Goal: Answer question/provide support

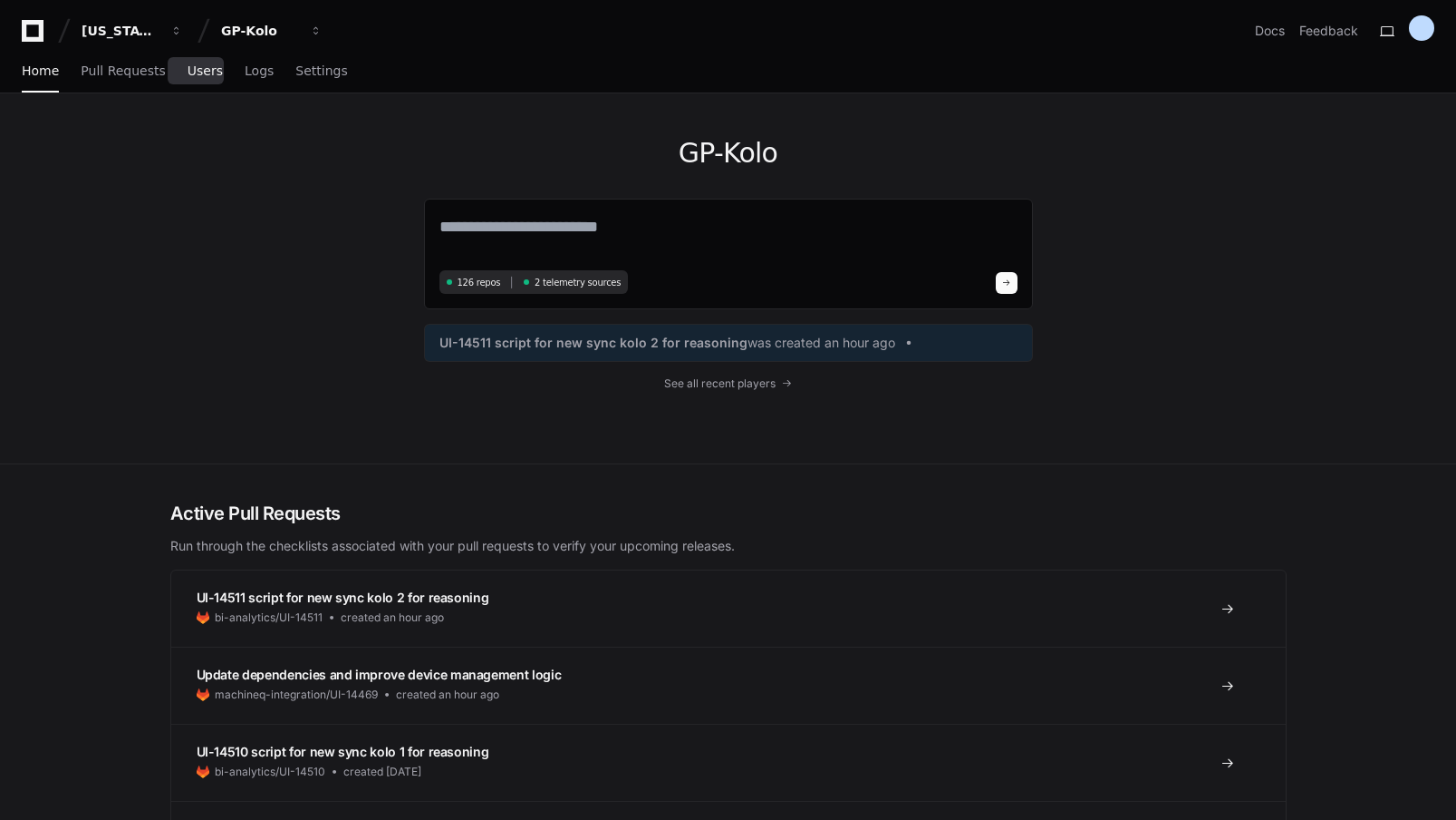
click at [201, 75] on span "Users" at bounding box center [205, 70] width 36 height 11
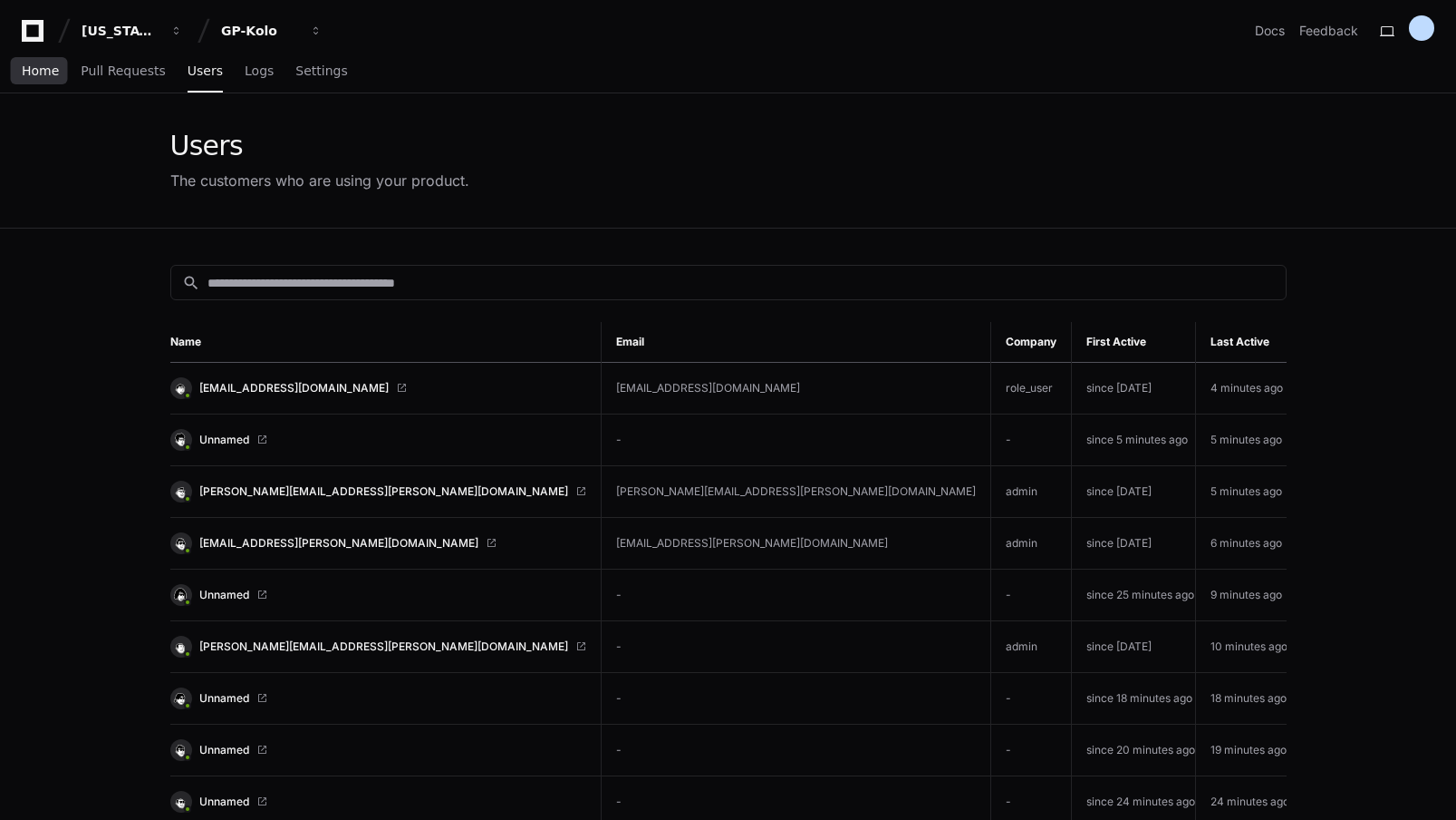
click at [31, 73] on span "Home" at bounding box center [40, 70] width 38 height 11
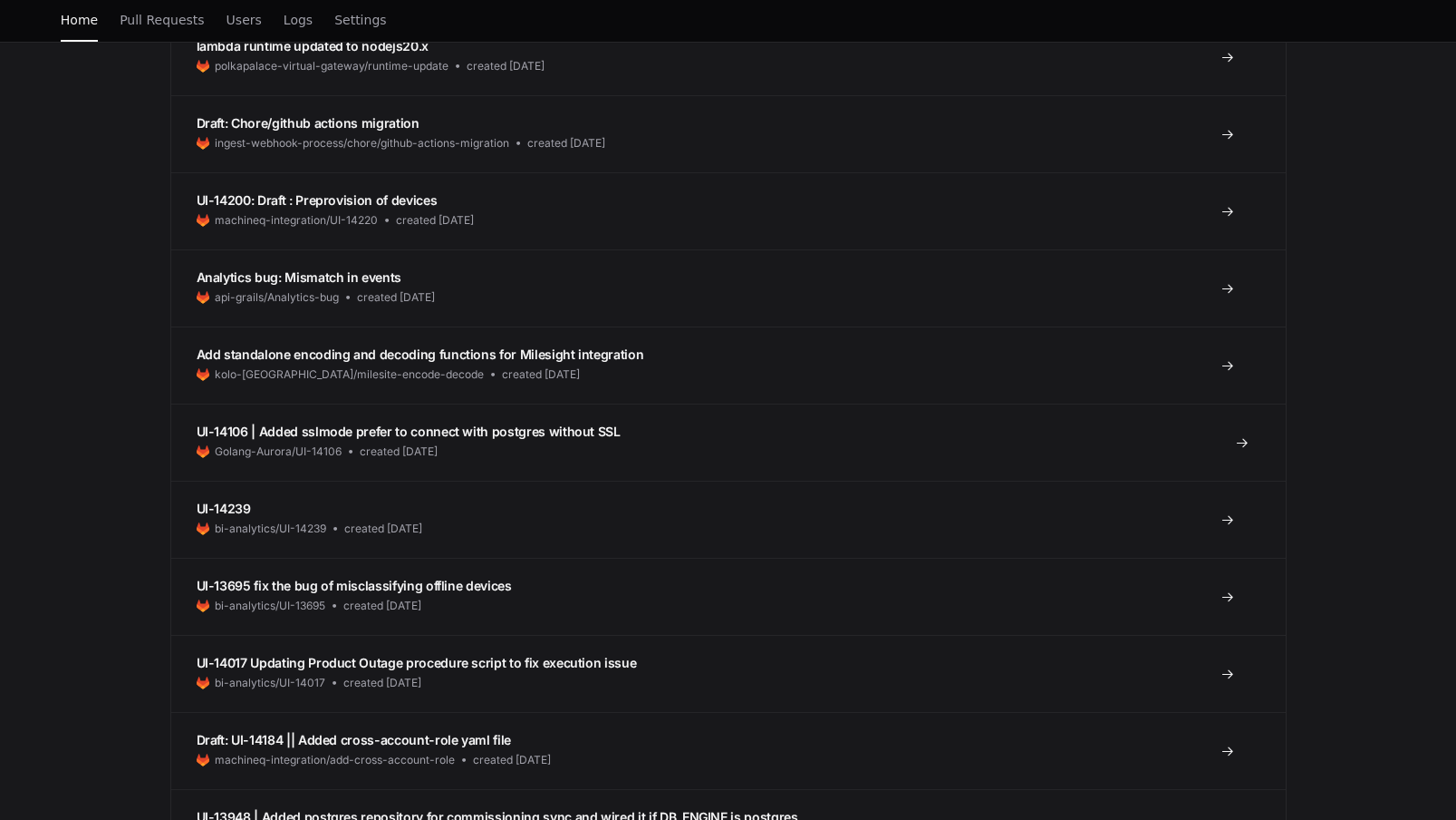
scroll to position [2615, 0]
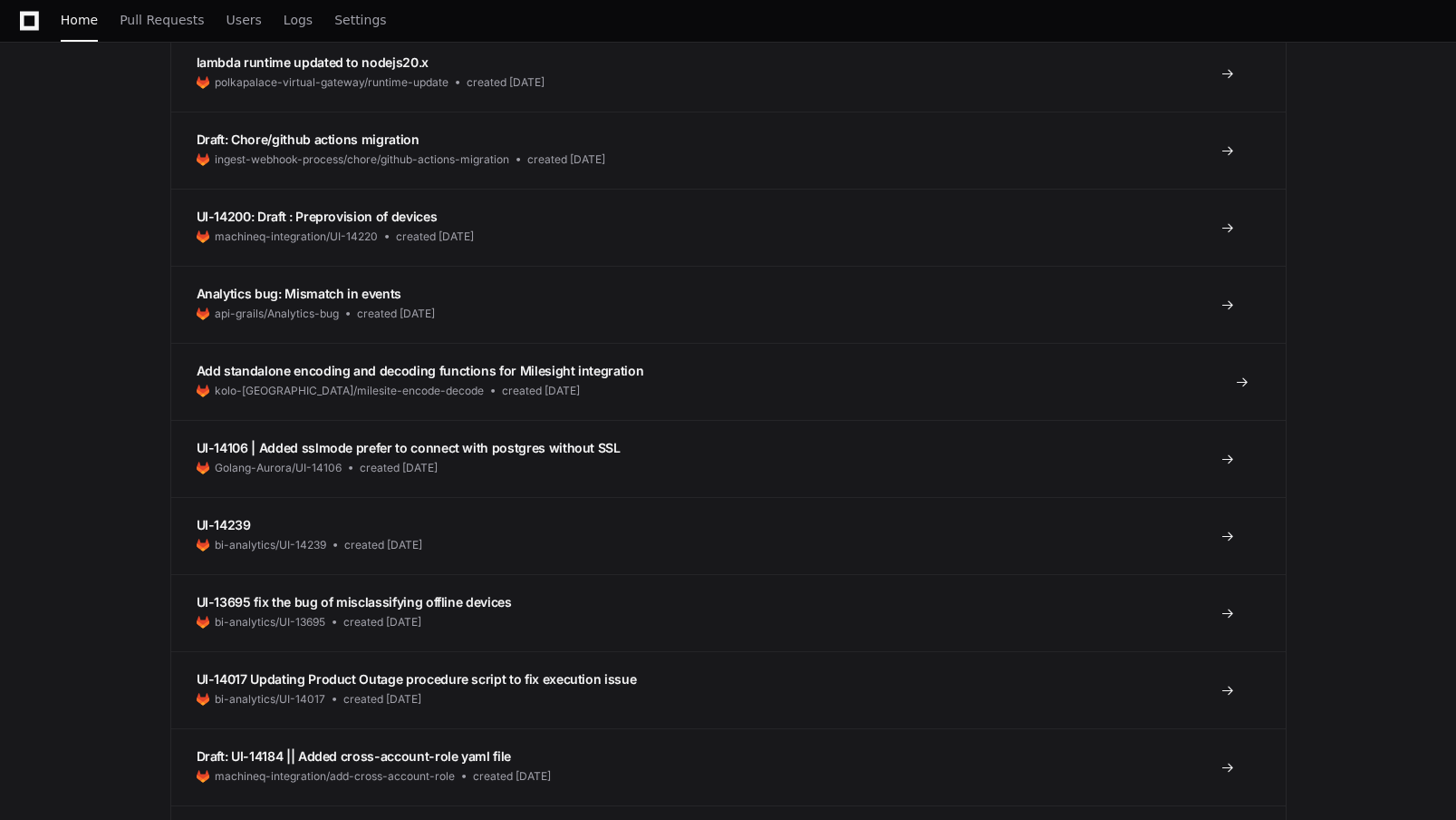
click at [570, 372] on span "Add standalone encoding and decoding functions for Milesight integration" at bounding box center [420, 370] width 447 height 15
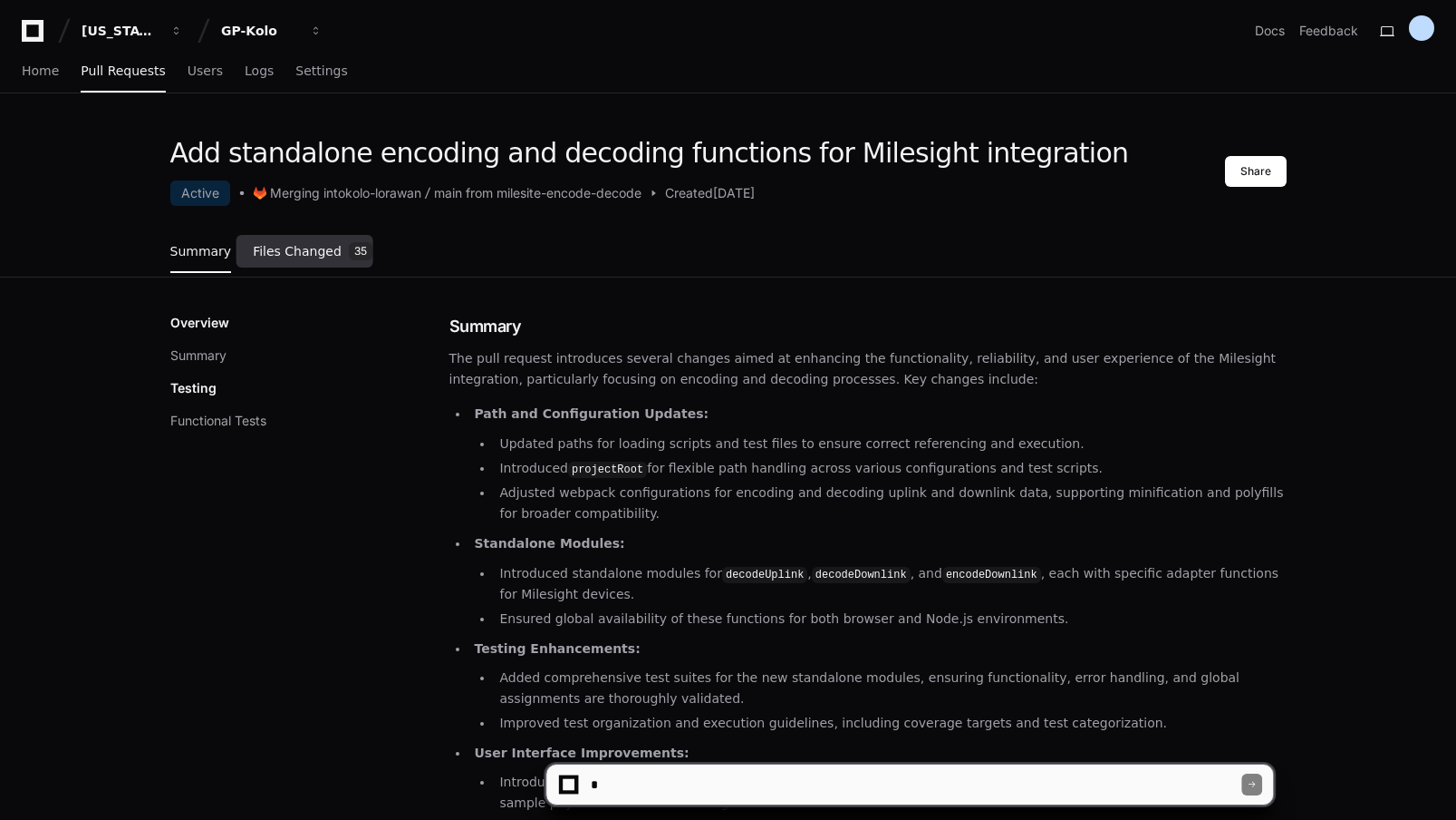
click at [321, 256] on span "Files Changed" at bounding box center [297, 251] width 89 height 11
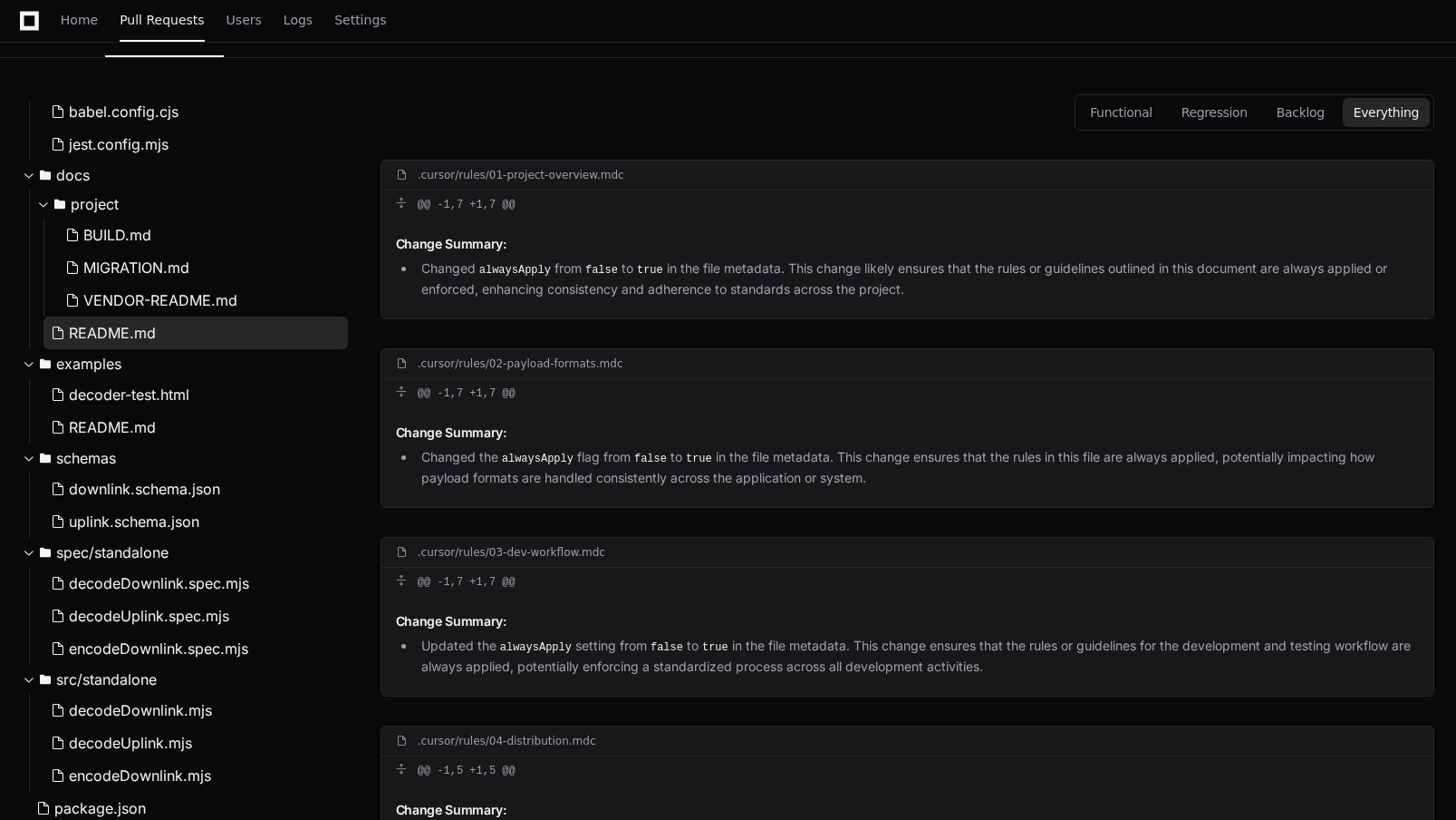
scroll to position [745, 0]
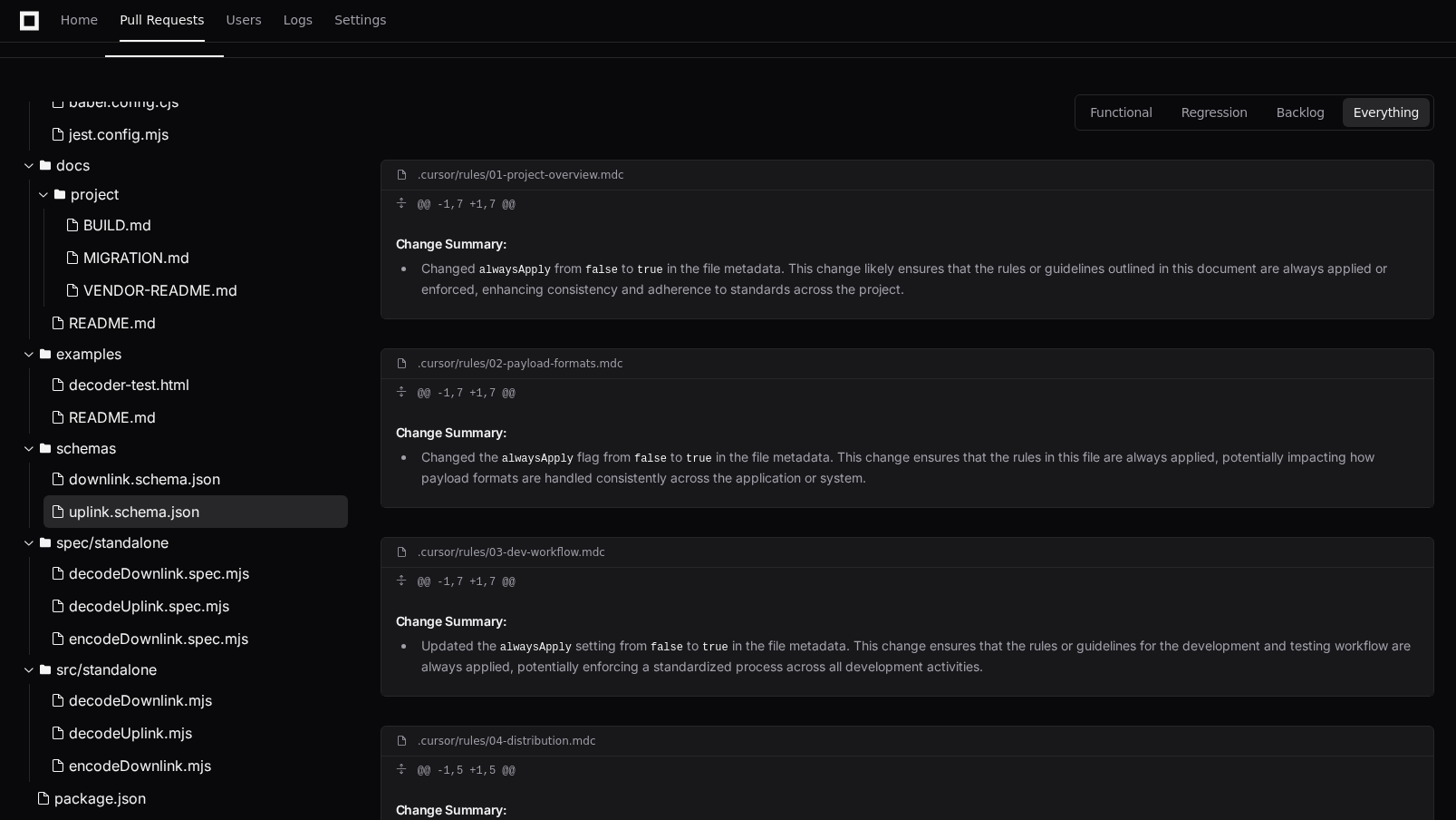
click at [131, 512] on span "uplink.schema.json" at bounding box center [133, 511] width 130 height 22
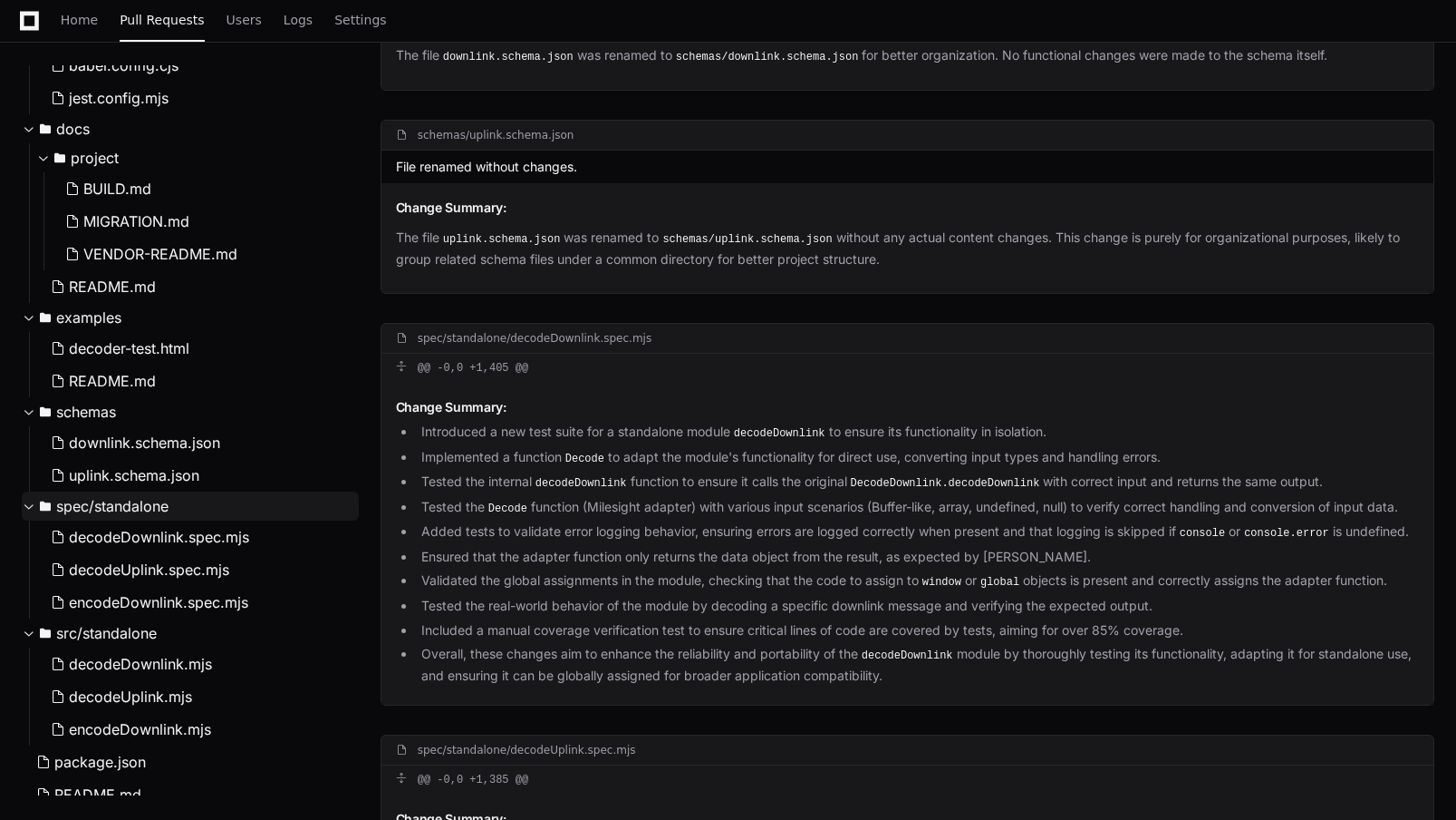
scroll to position [6425, 0]
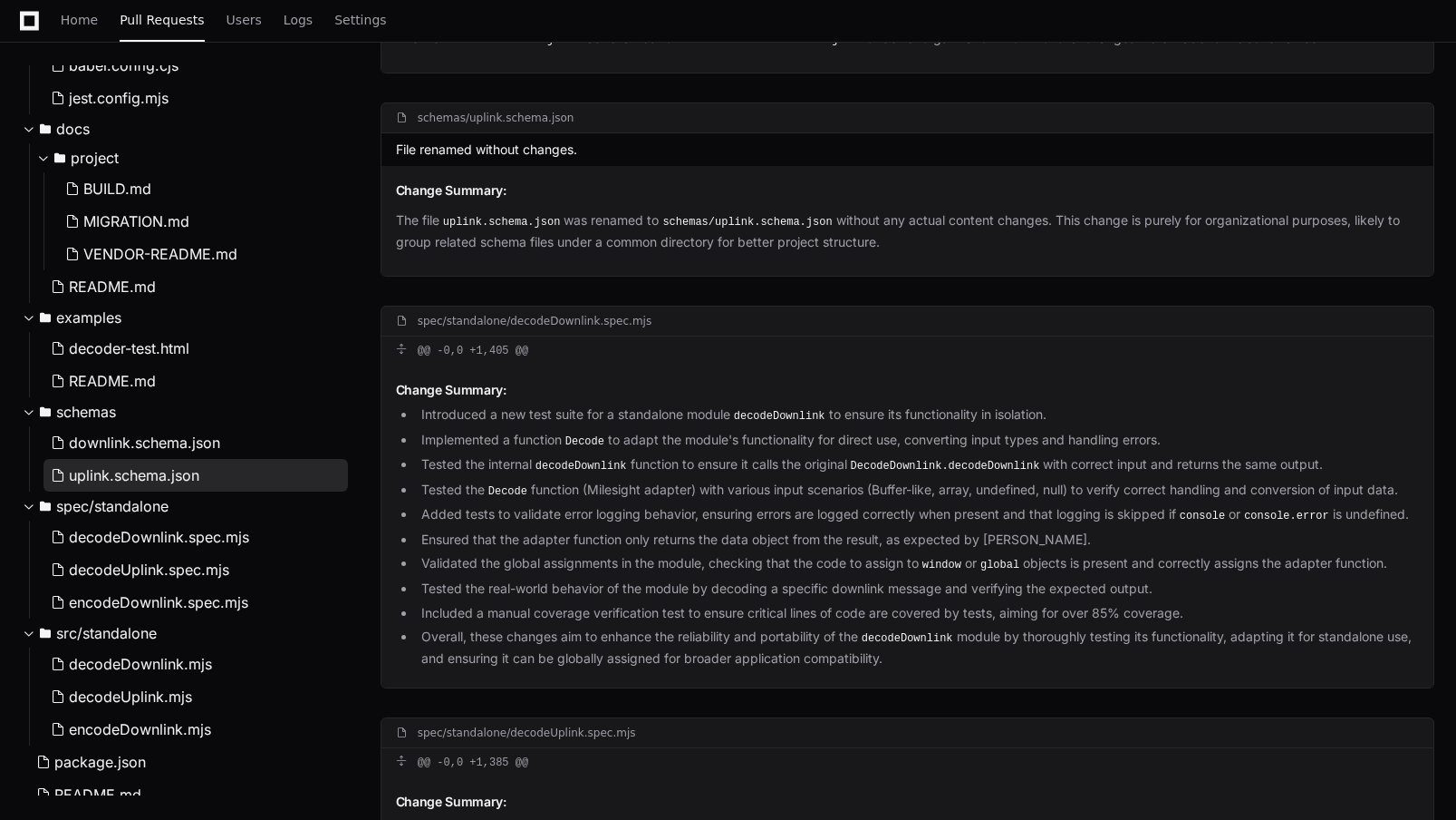
click at [112, 480] on span "uplink.schema.json" at bounding box center [133, 475] width 130 height 22
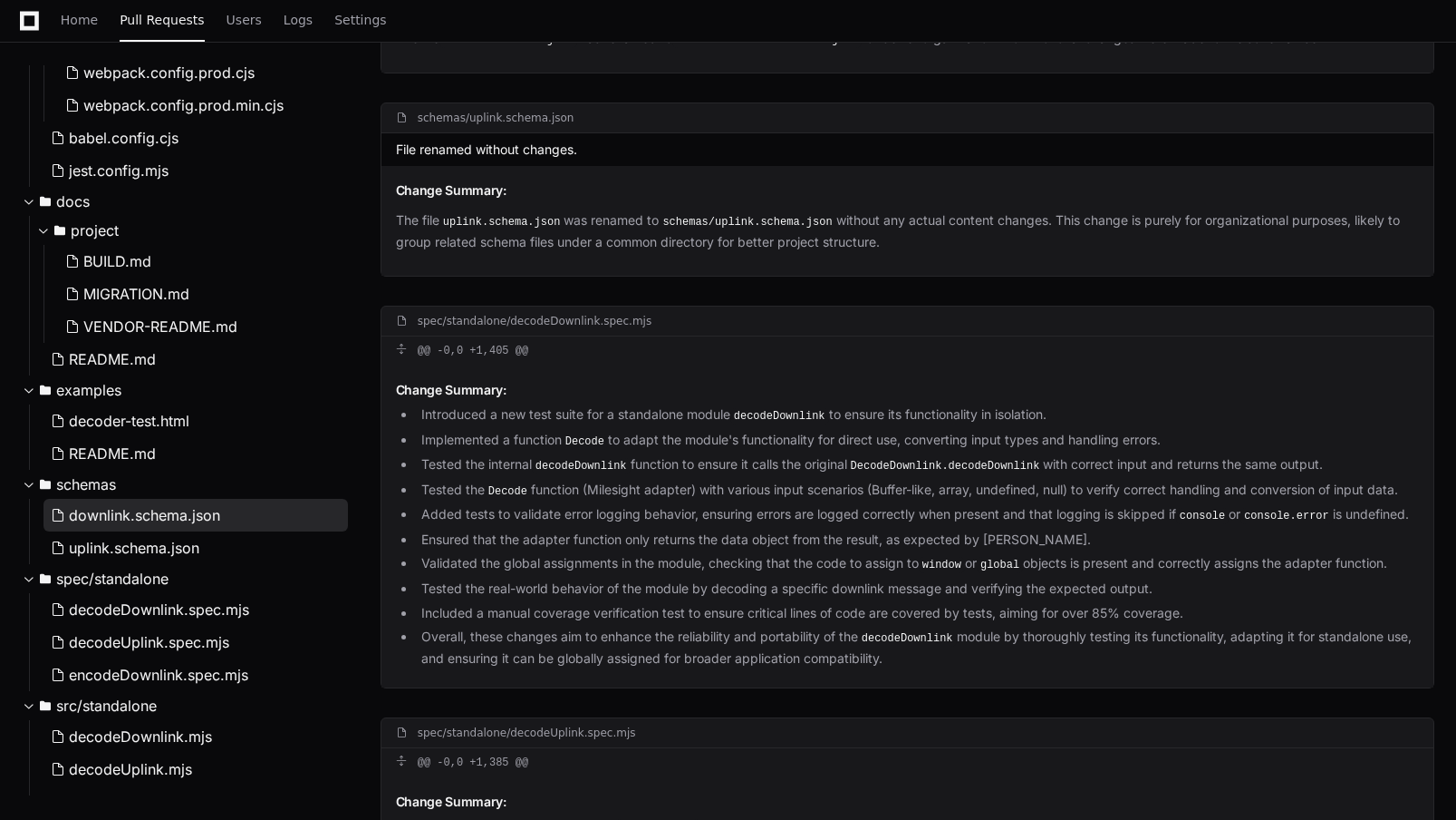
scroll to position [530, 0]
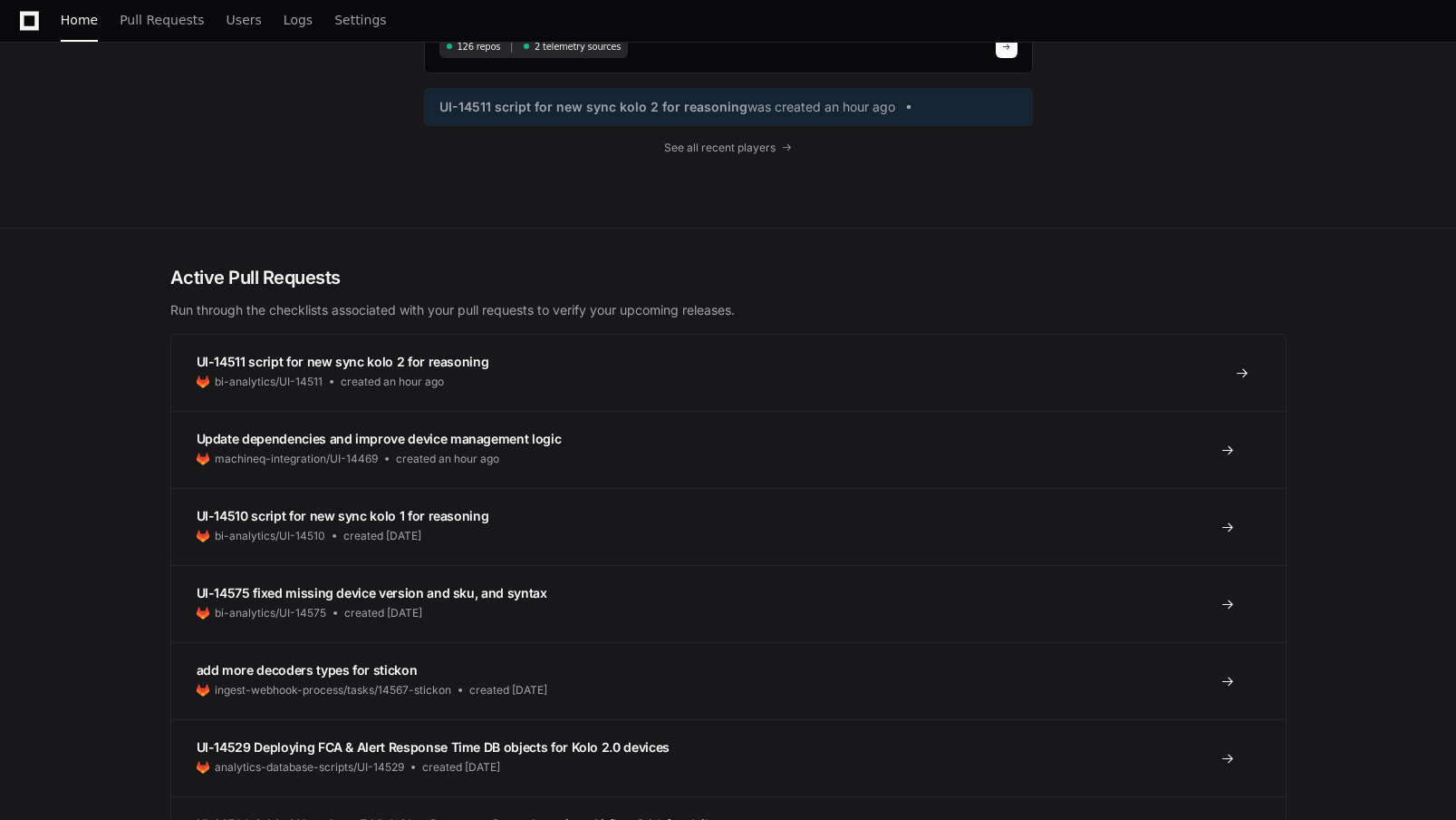
scroll to position [234, 0]
click at [314, 672] on span "add more decoders types for stickon" at bounding box center [307, 670] width 221 height 15
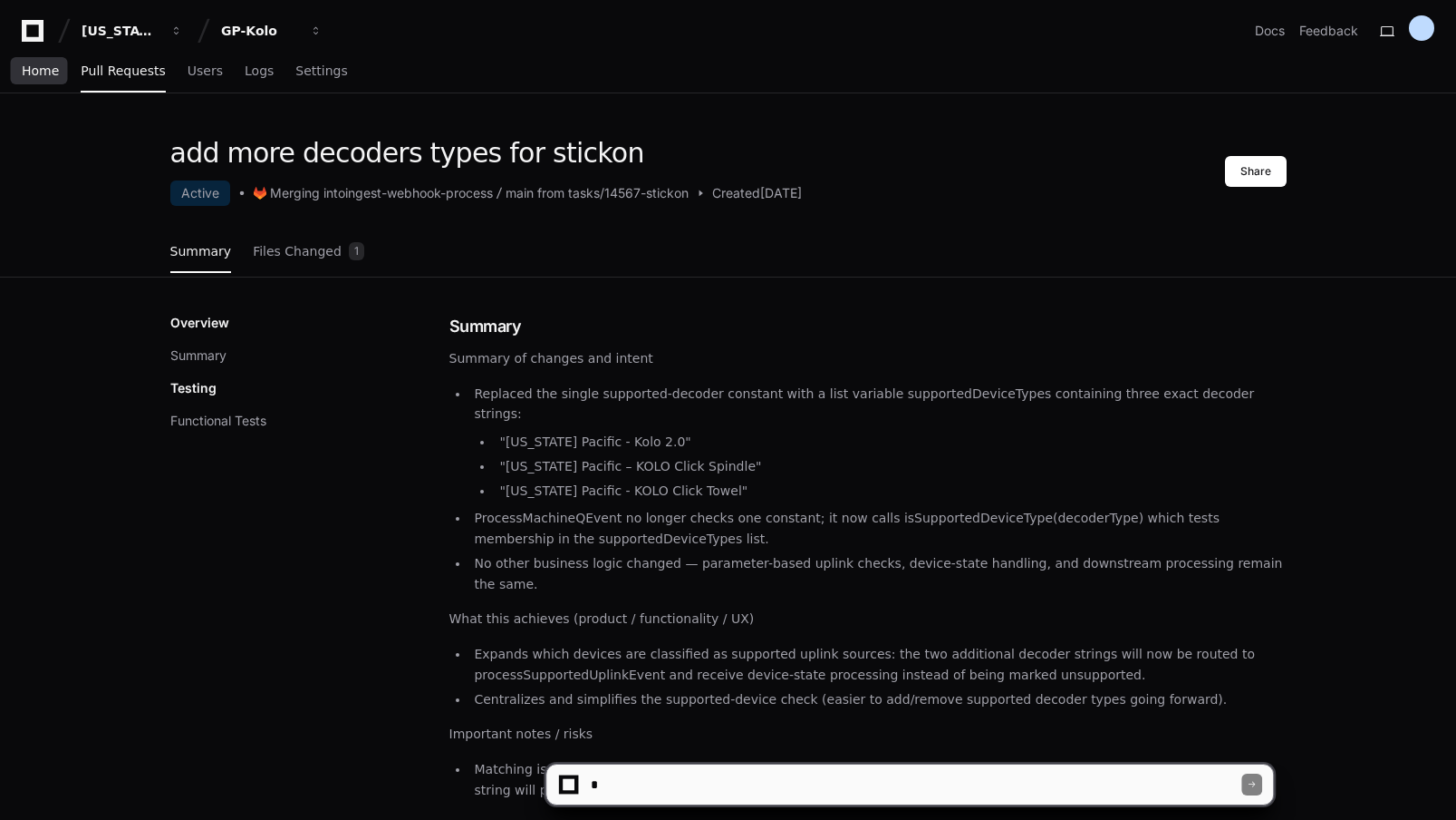
click at [46, 79] on link "Home" at bounding box center [40, 71] width 38 height 41
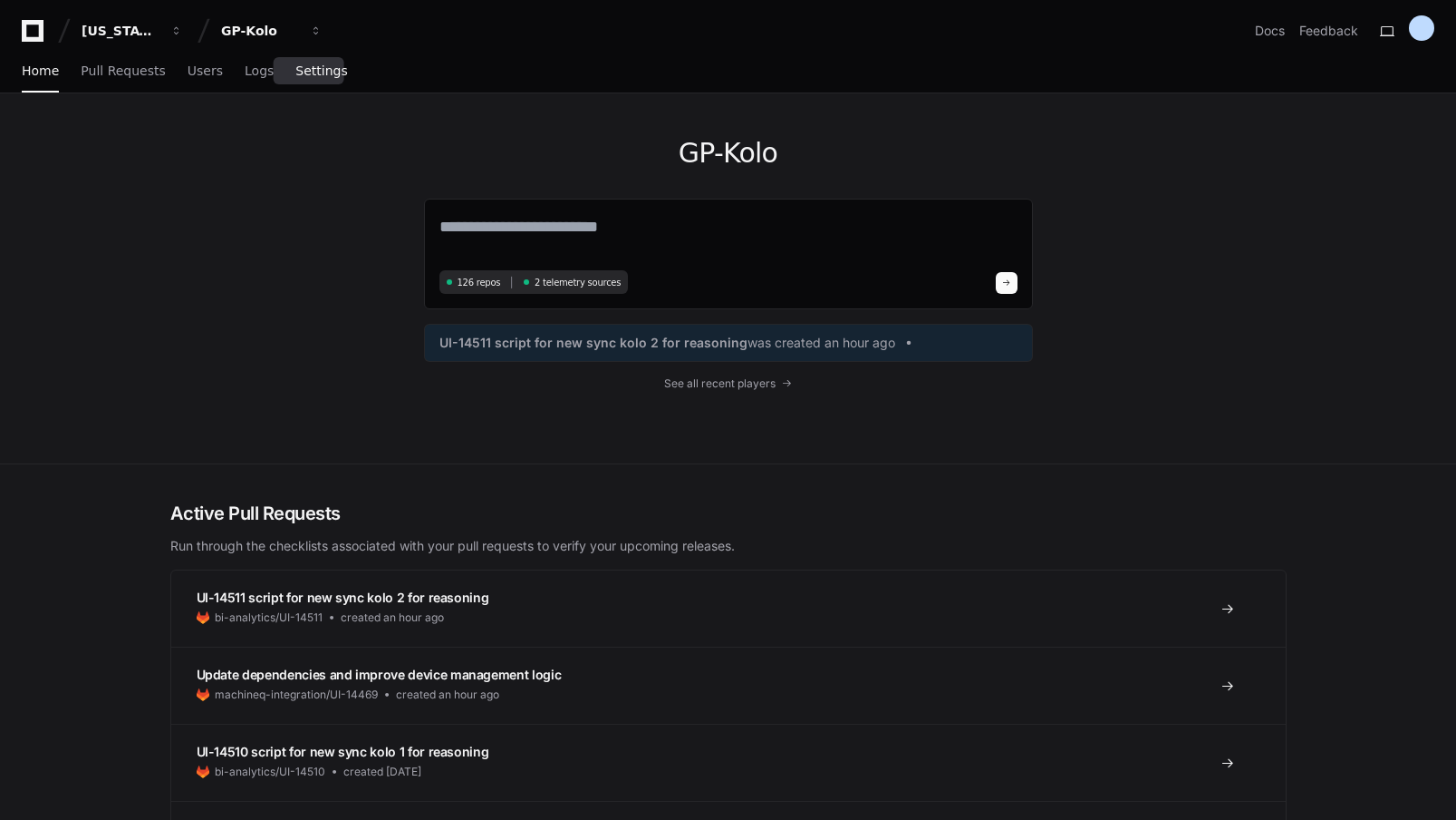
click at [299, 78] on link "Settings" at bounding box center [321, 71] width 52 height 41
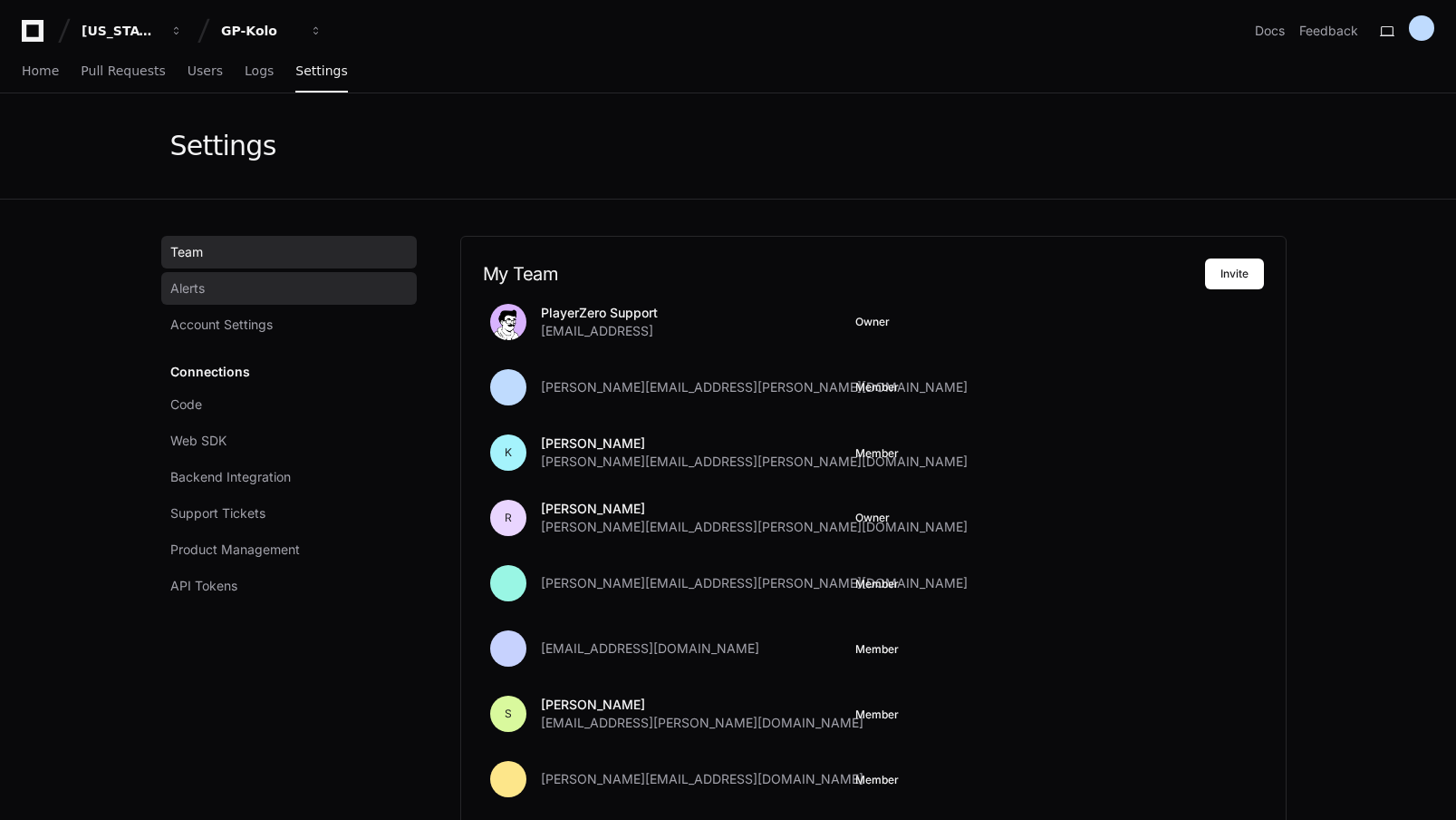
click at [208, 288] on link "Alerts" at bounding box center [288, 288] width 256 height 33
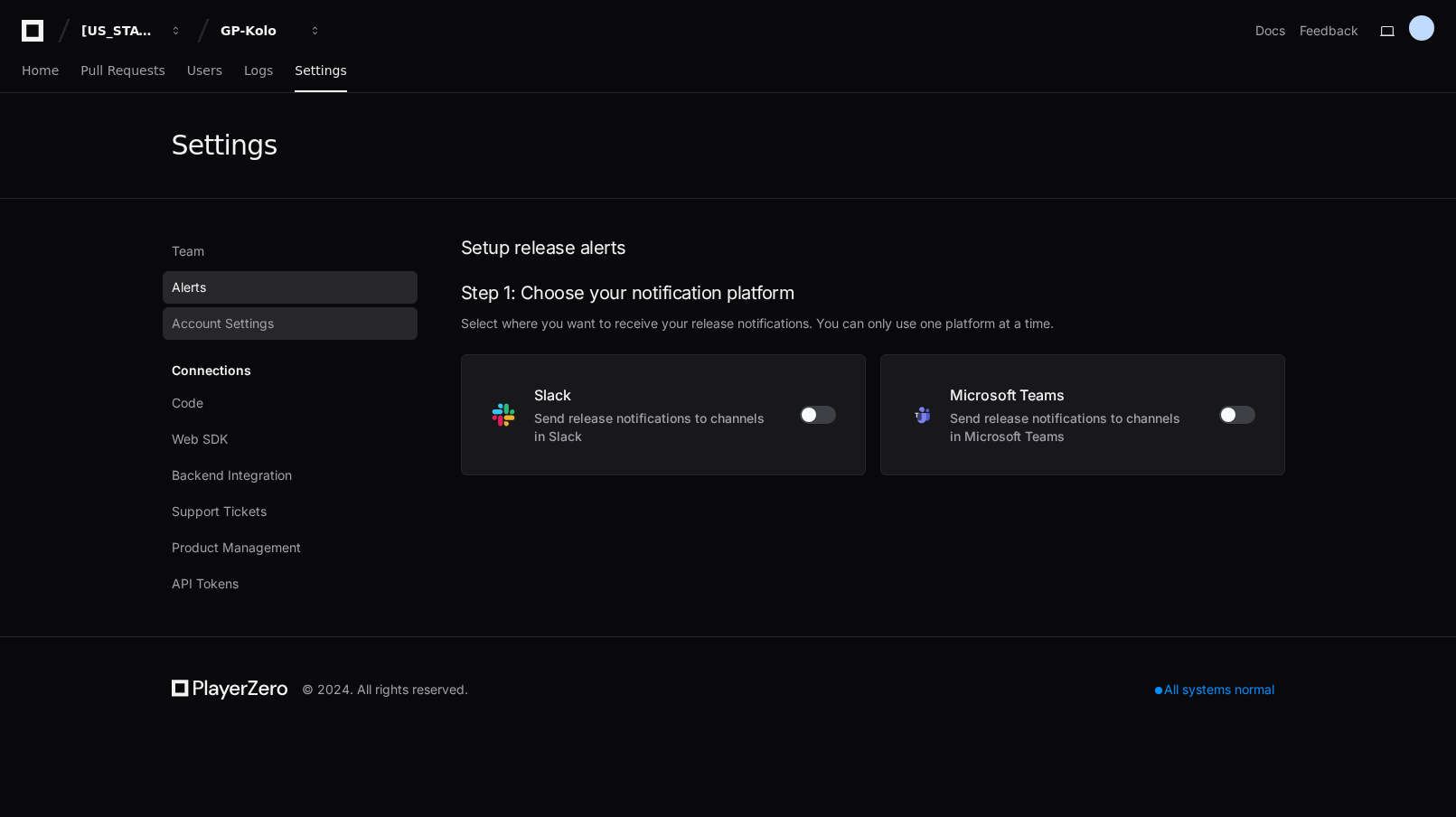
click at [200, 328] on span "Account Settings" at bounding box center [223, 323] width 102 height 18
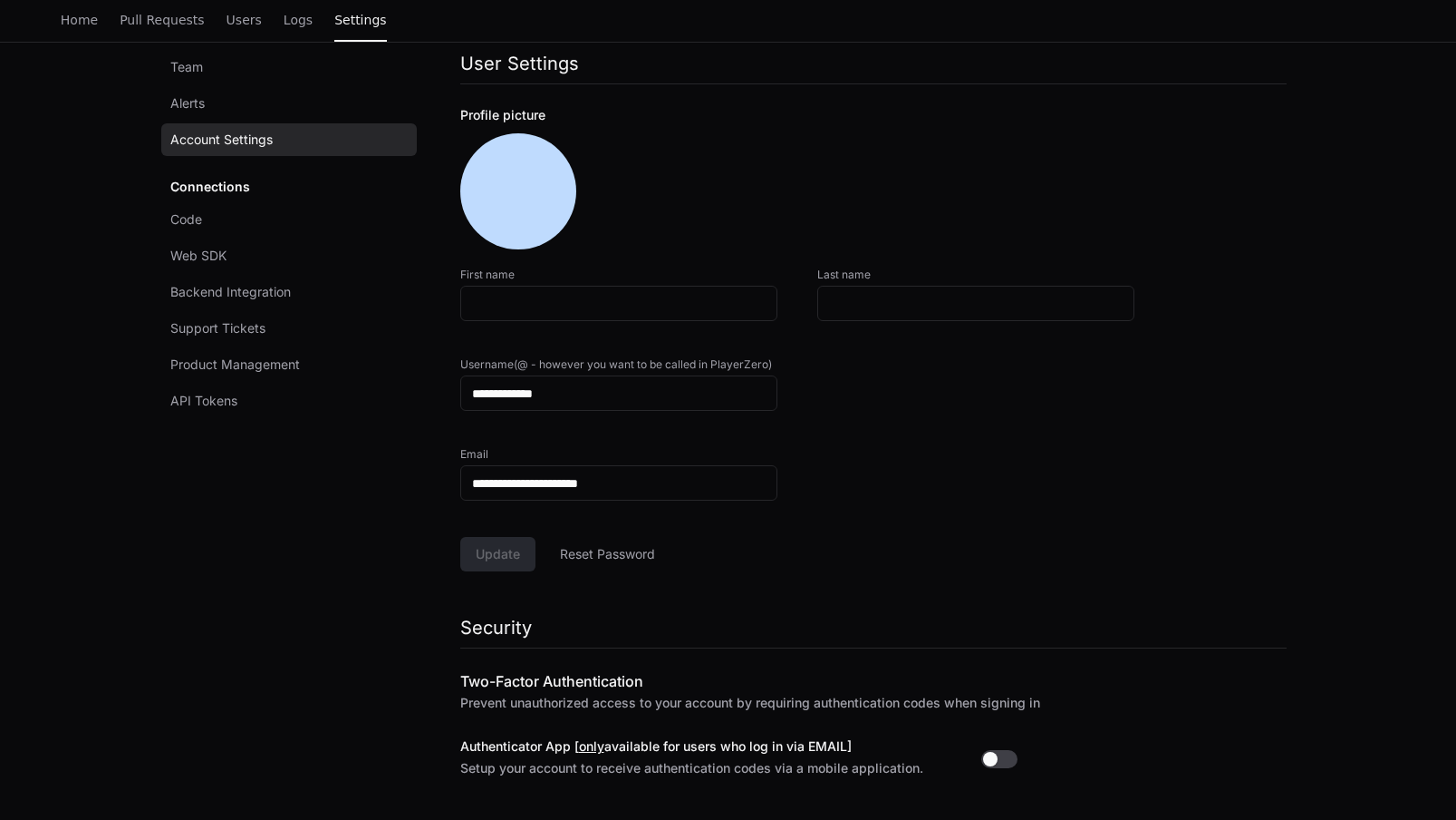
scroll to position [186, 0]
click at [199, 220] on span "Code" at bounding box center [186, 218] width 32 height 18
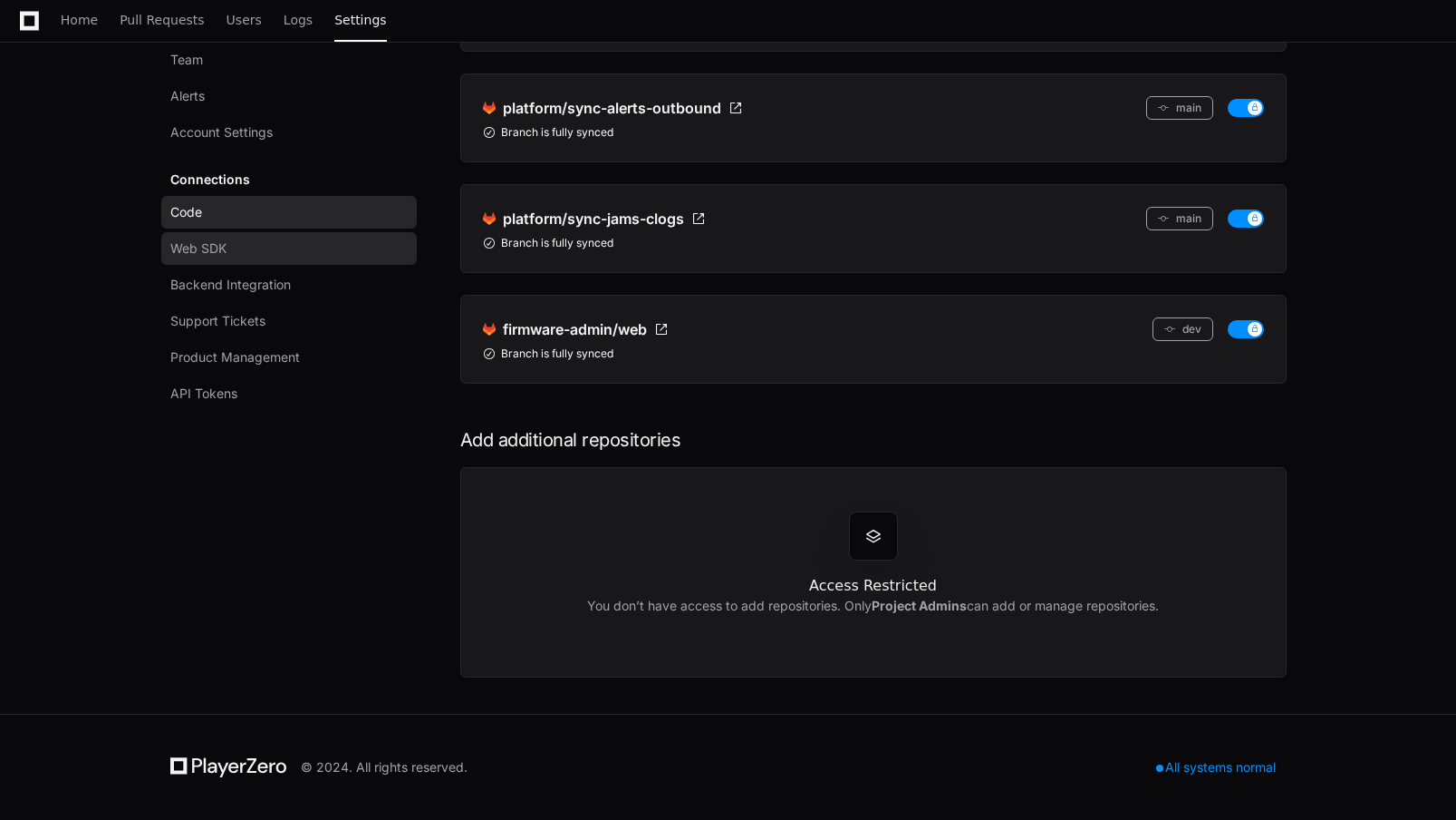
click at [221, 252] on span "Web SDK" at bounding box center [199, 248] width 56 height 18
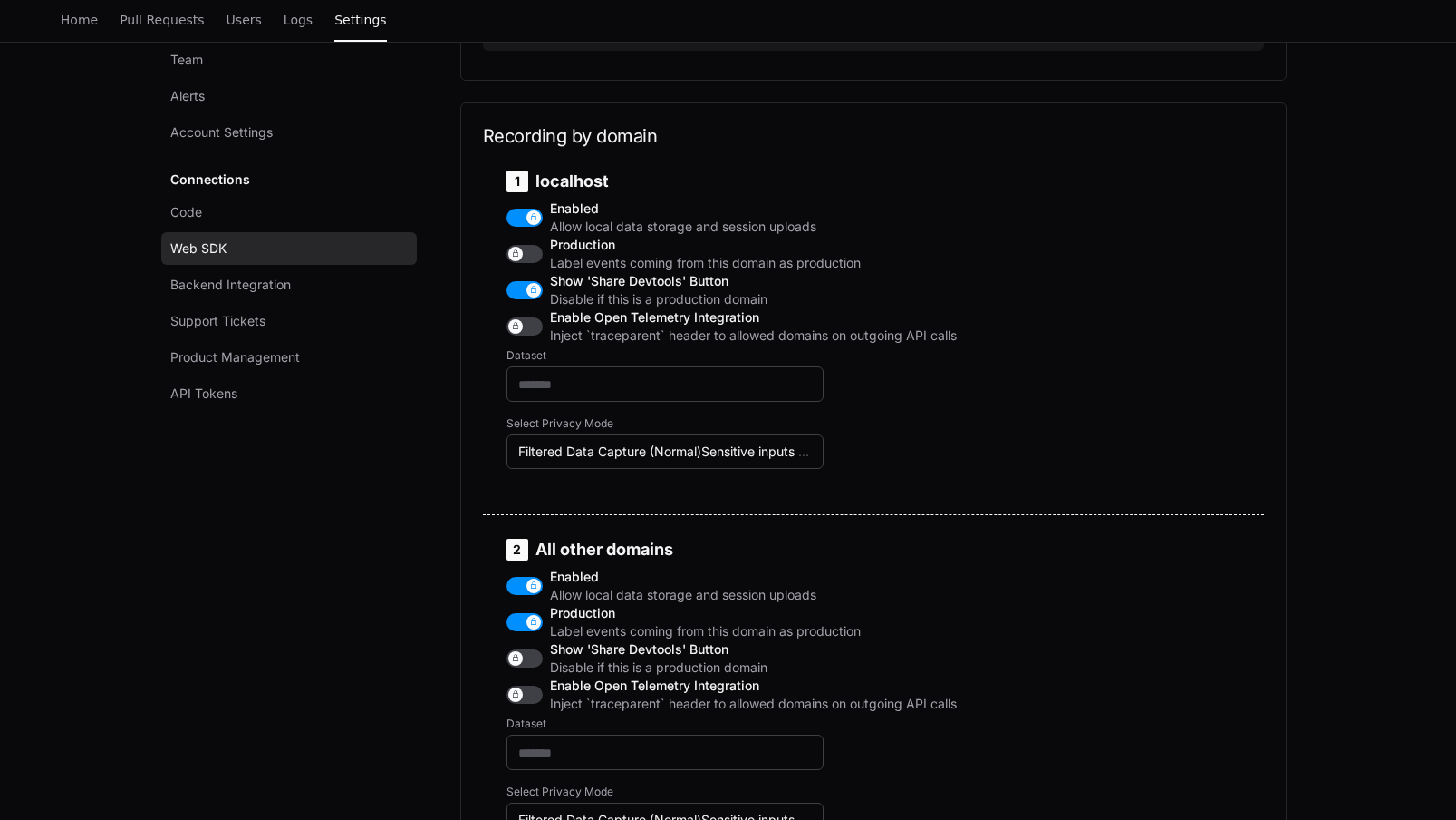
scroll to position [859, 0]
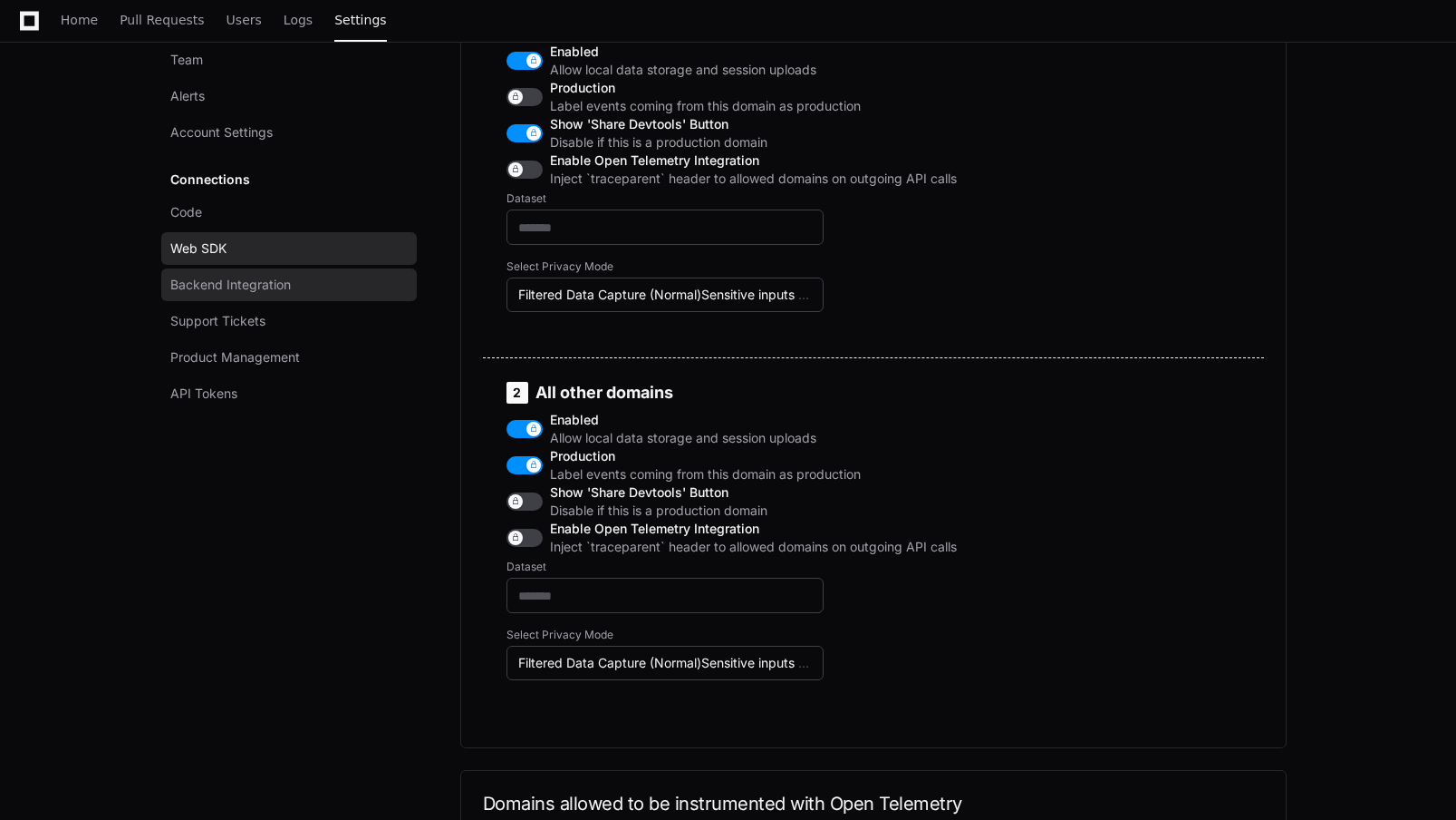
click at [194, 289] on span "Backend Integration" at bounding box center [230, 285] width 121 height 18
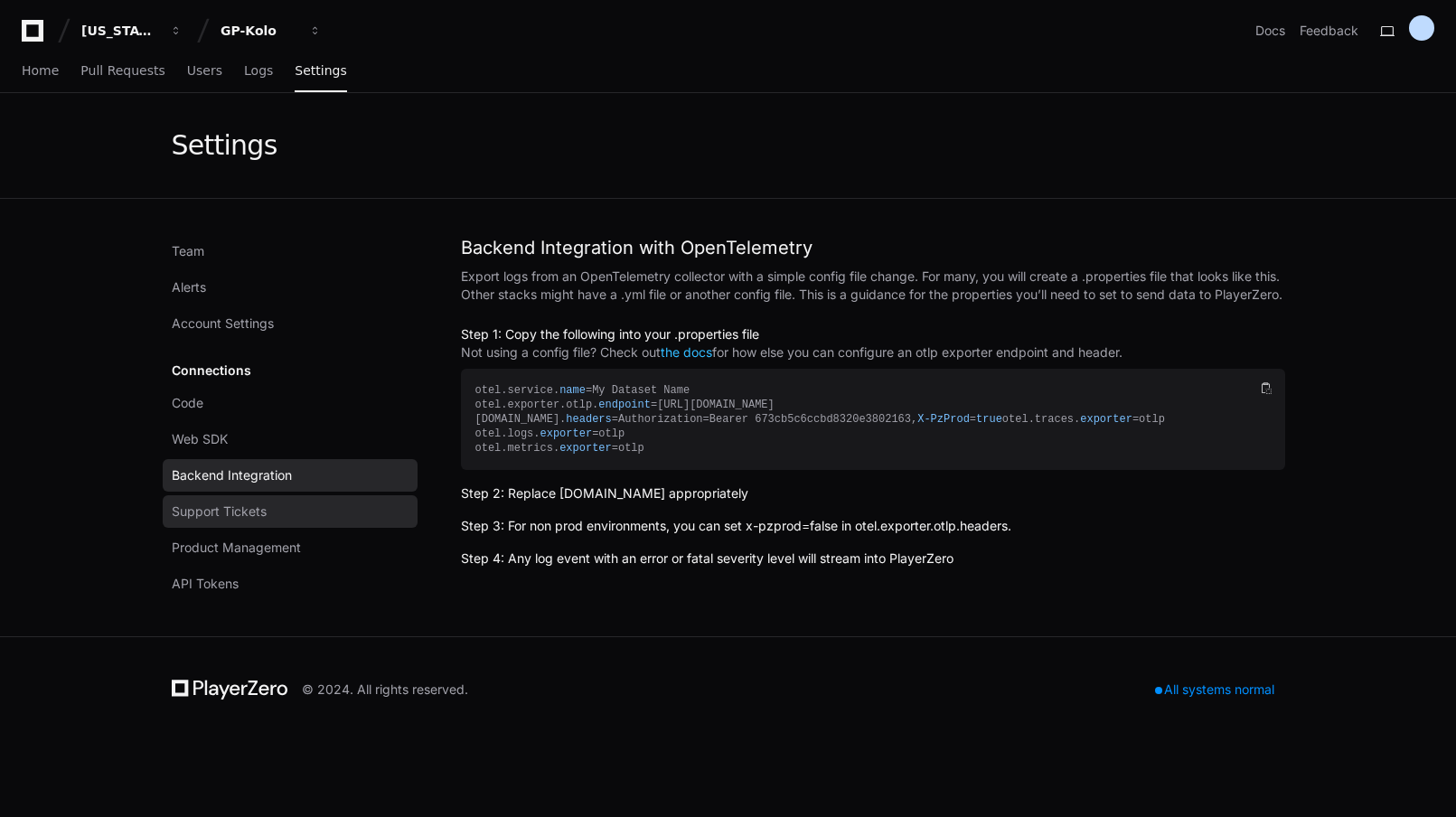
click at [233, 515] on span "Support Tickets" at bounding box center [219, 511] width 95 height 18
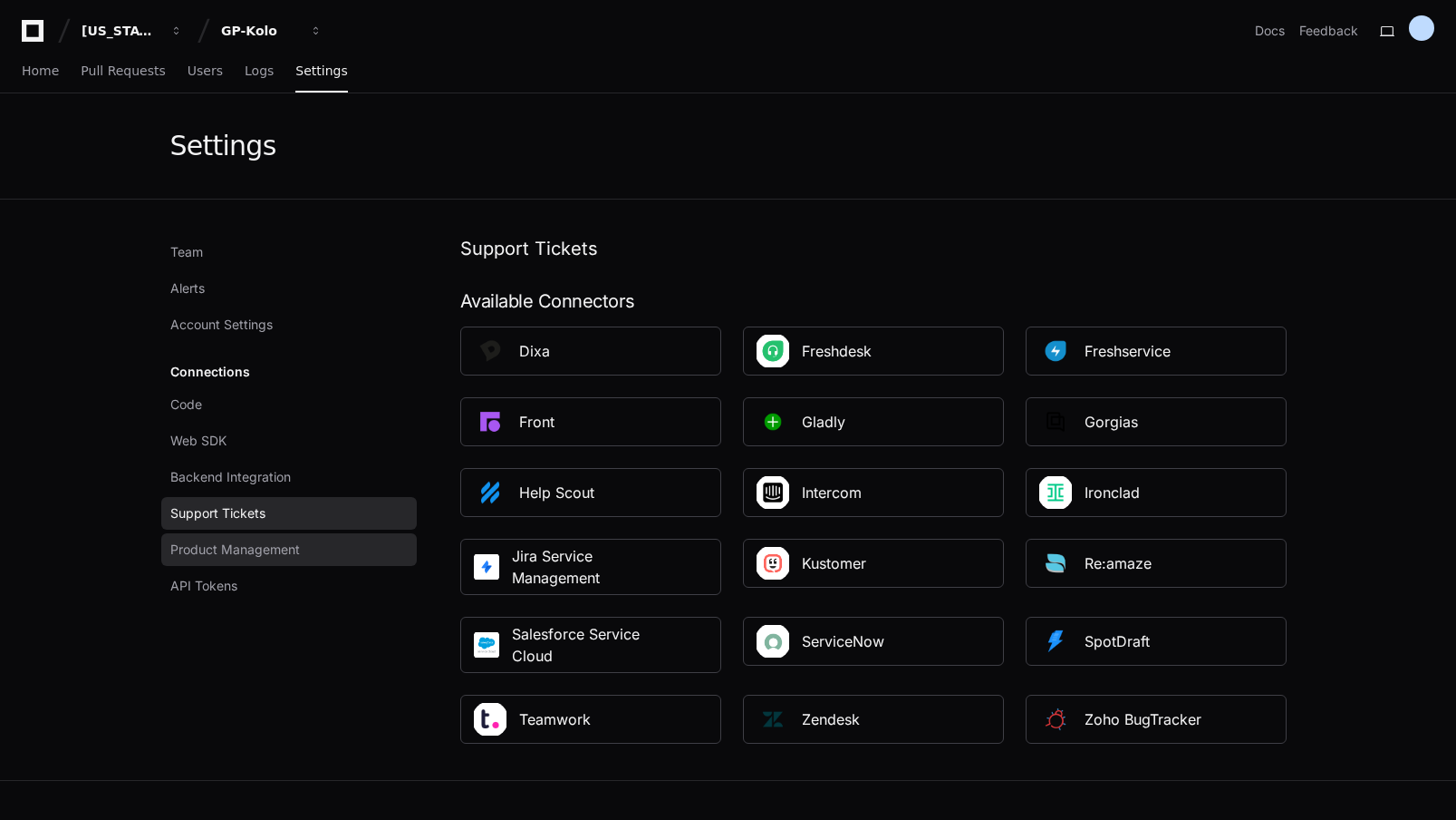
click at [263, 554] on span "Product Management" at bounding box center [235, 549] width 129 height 18
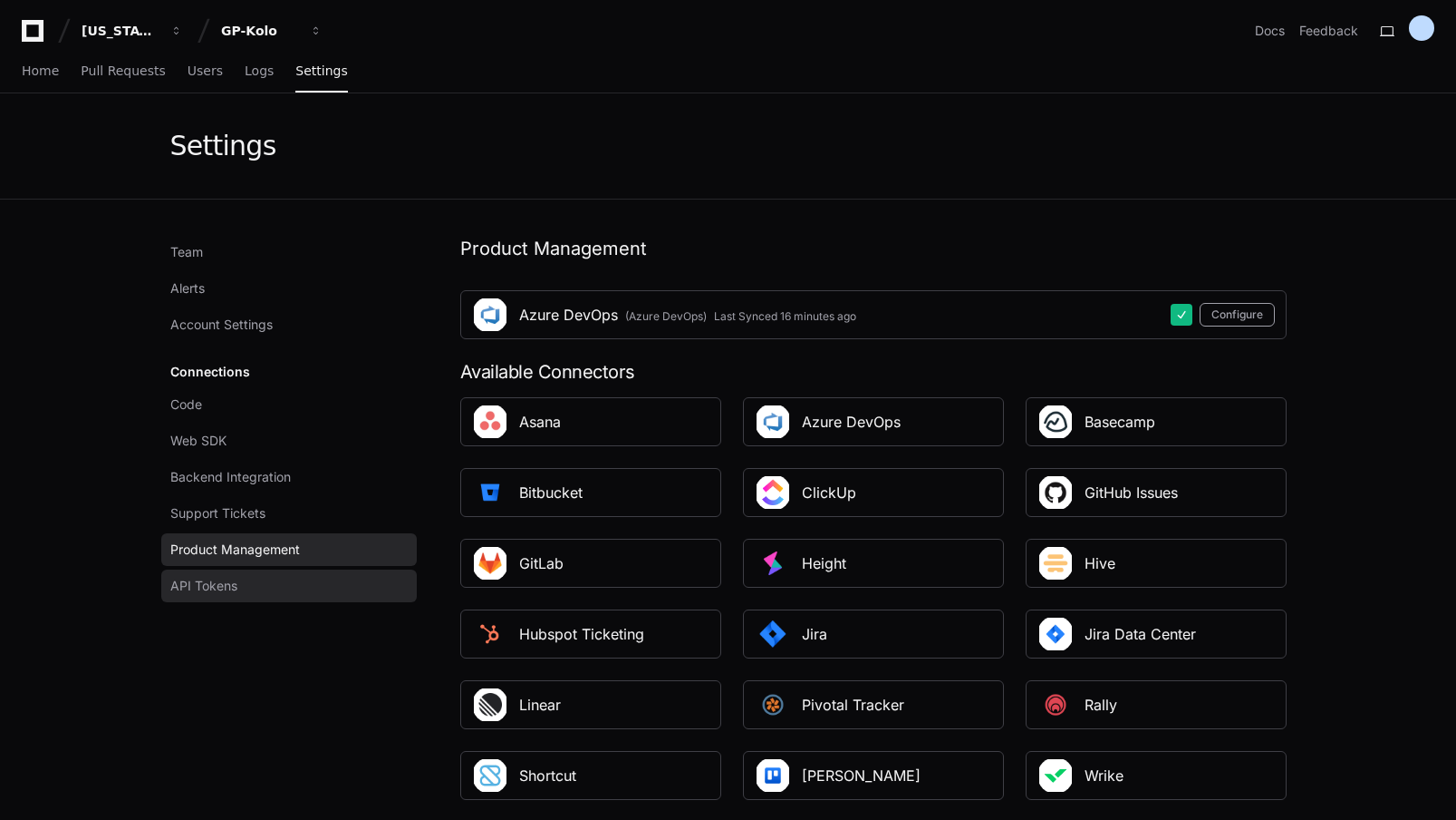
click at [230, 588] on span "API Tokens" at bounding box center [204, 586] width 67 height 18
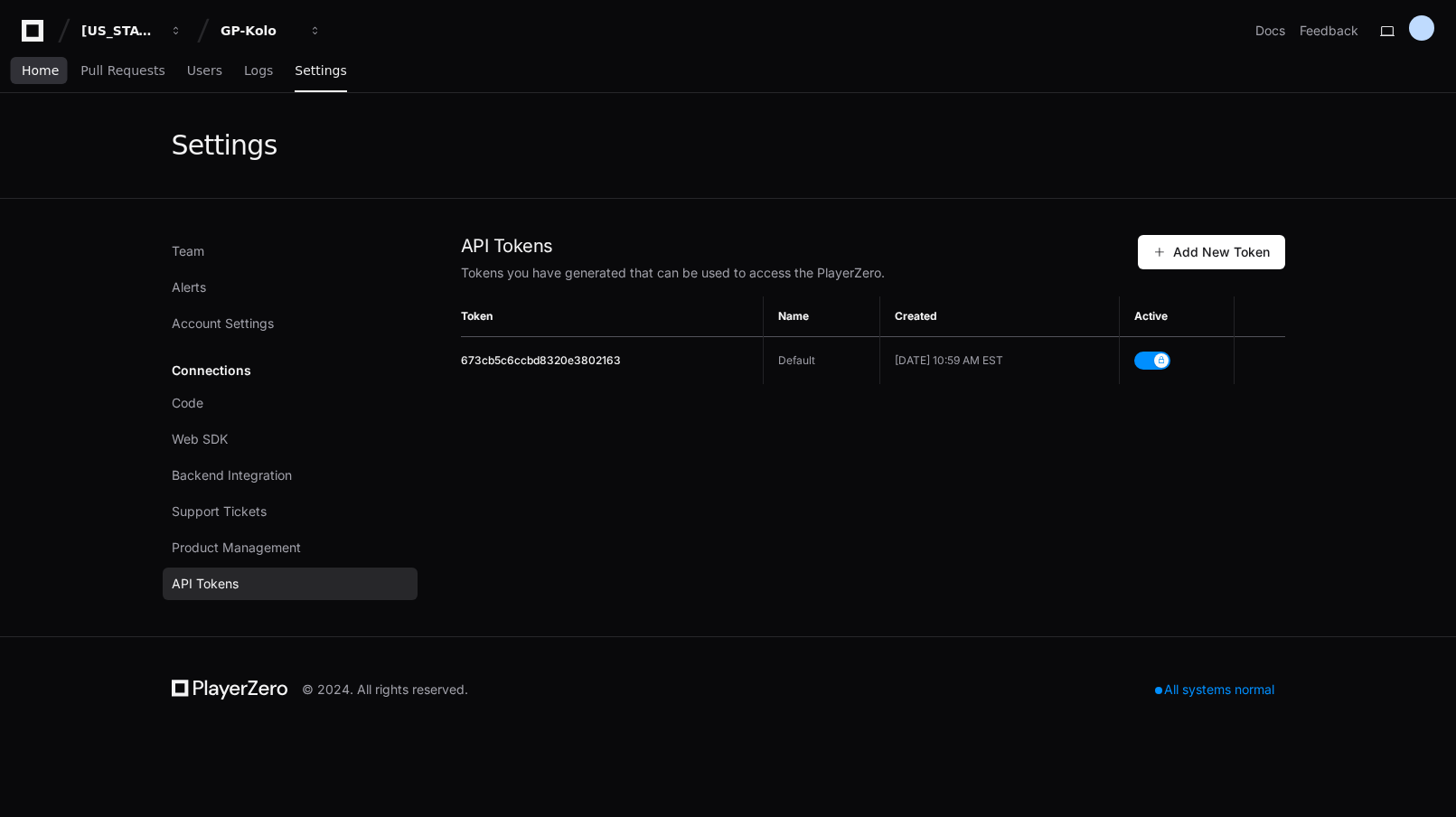
click at [38, 72] on span "Home" at bounding box center [40, 70] width 38 height 11
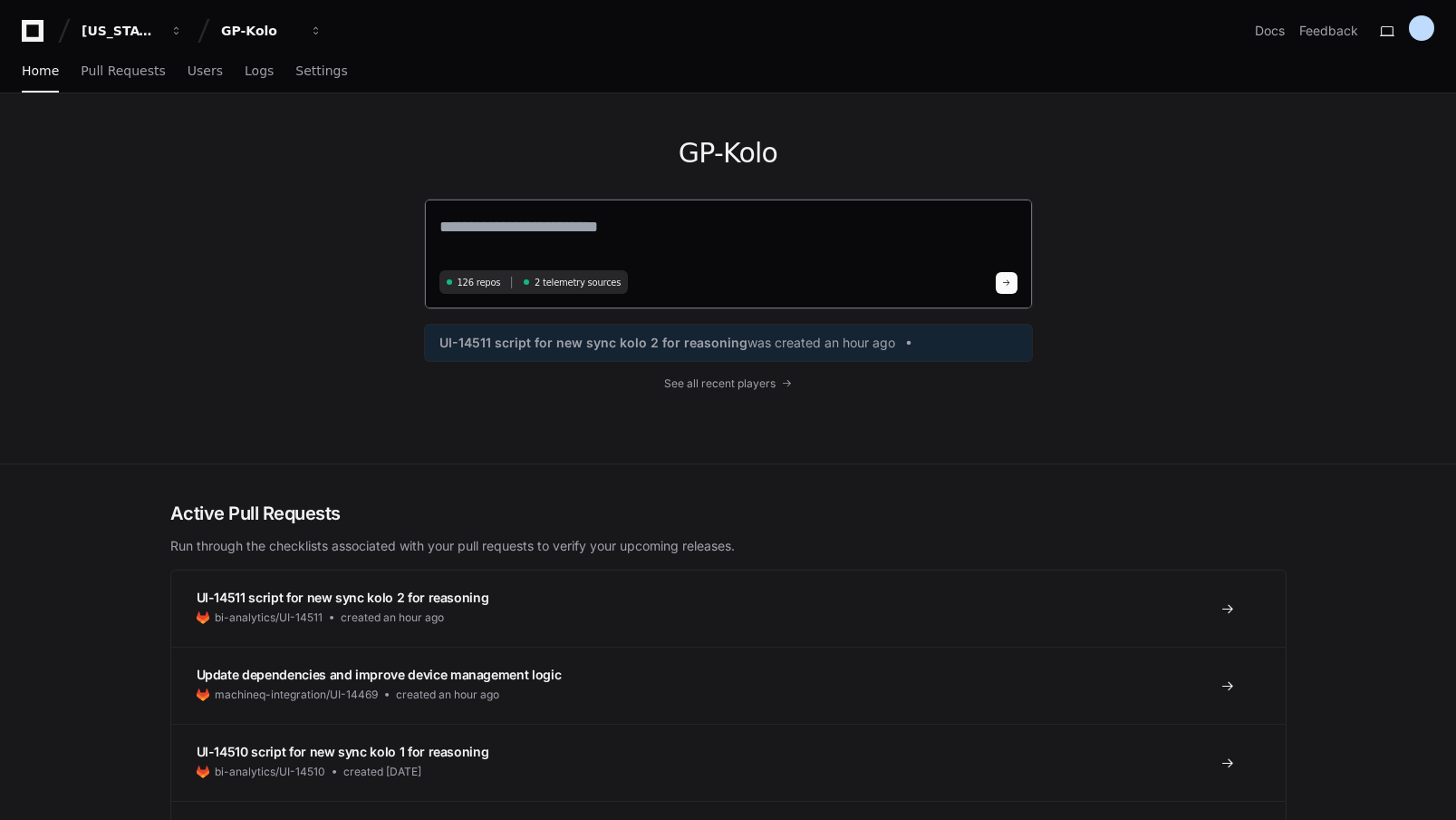
click at [502, 226] on textarea at bounding box center [729, 239] width 579 height 51
type textarea "********"
click at [705, 383] on span "See all recent players" at bounding box center [720, 380] width 112 height 14
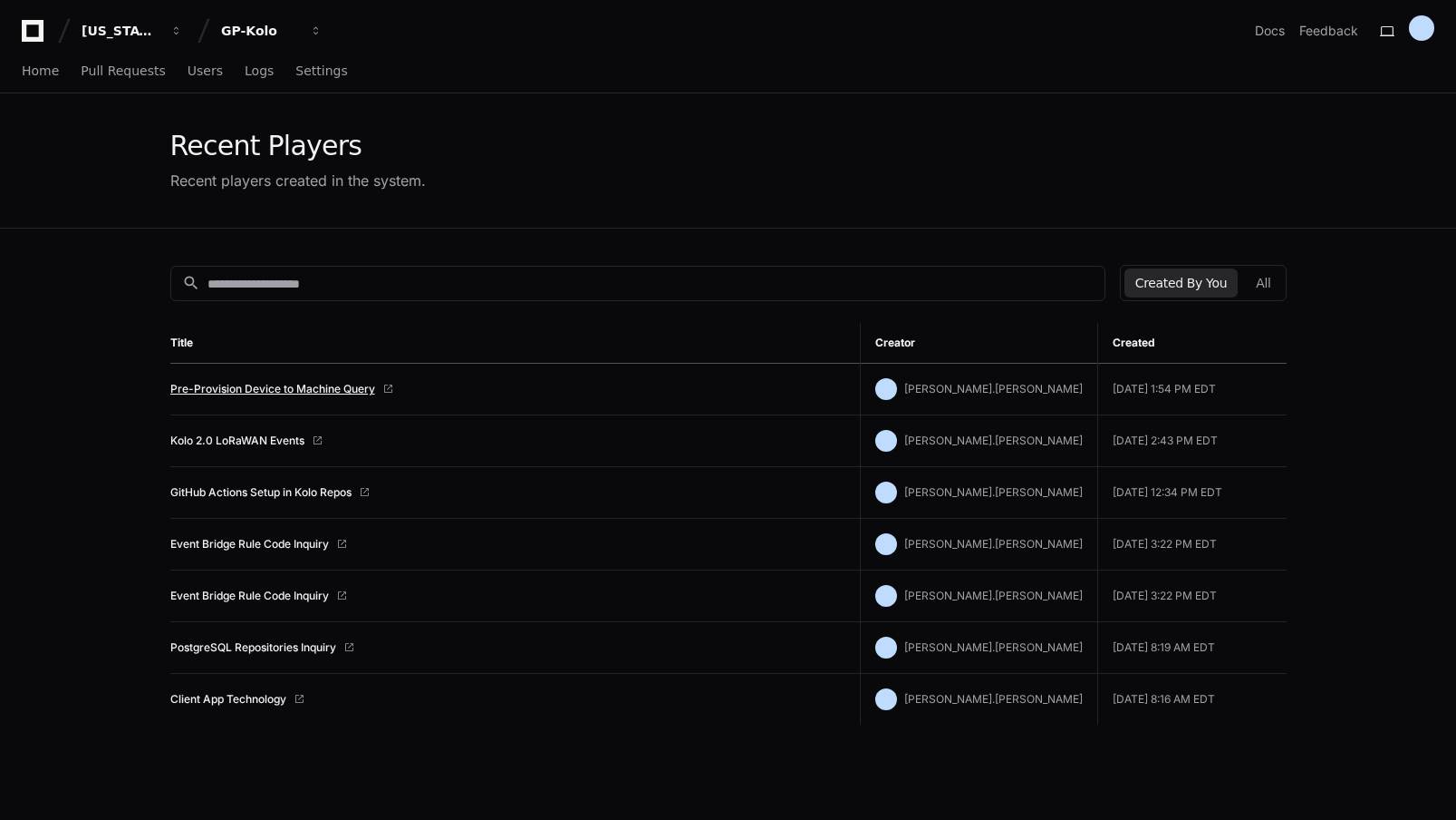
click at [297, 389] on link "Pre-Provision Device to Machine Query" at bounding box center [273, 389] width 204 height 14
click at [273, 36] on div "GP-Kolo" at bounding box center [259, 31] width 78 height 18
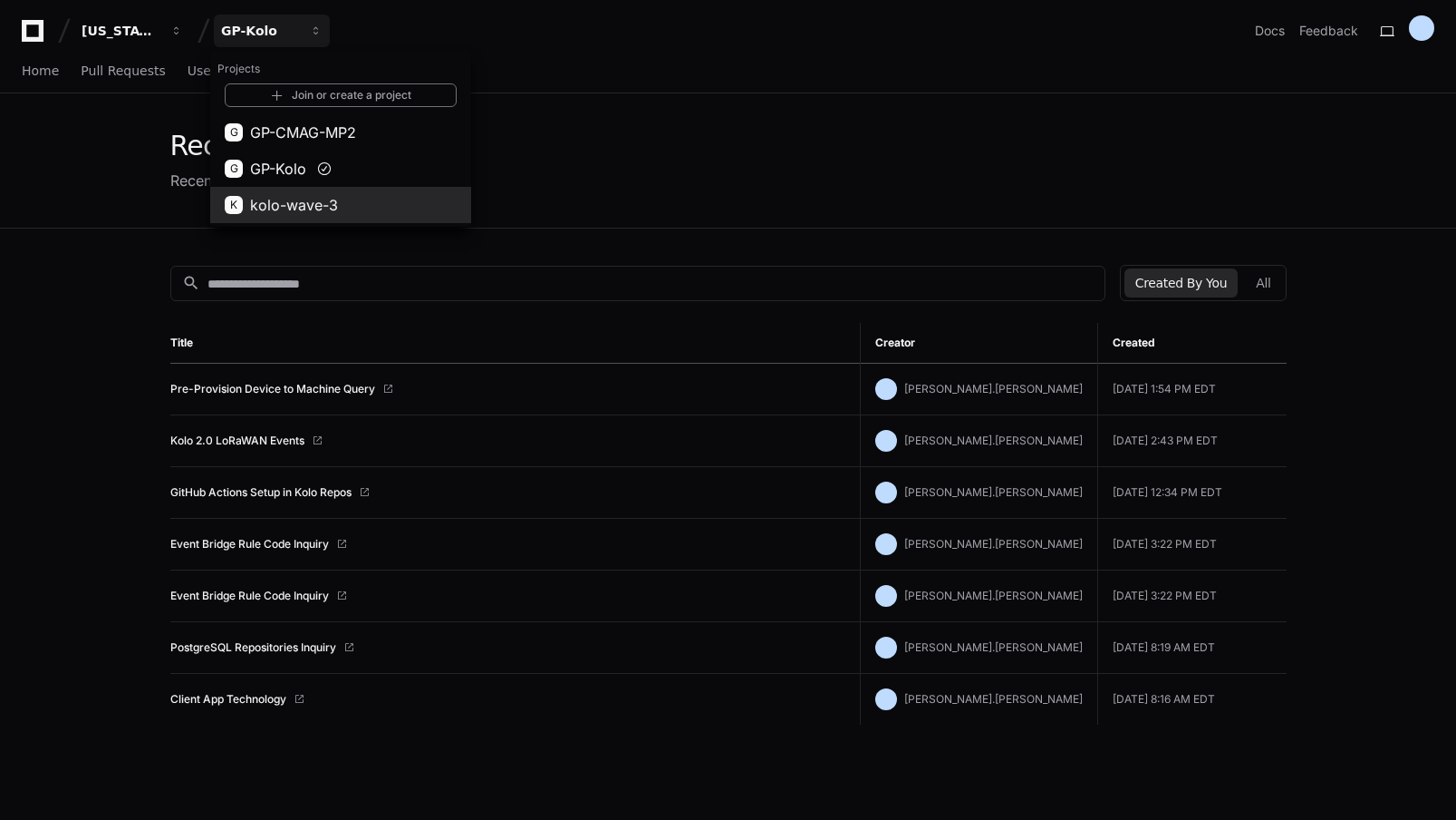
click at [283, 204] on span "kolo-wave-3" at bounding box center [293, 205] width 88 height 22
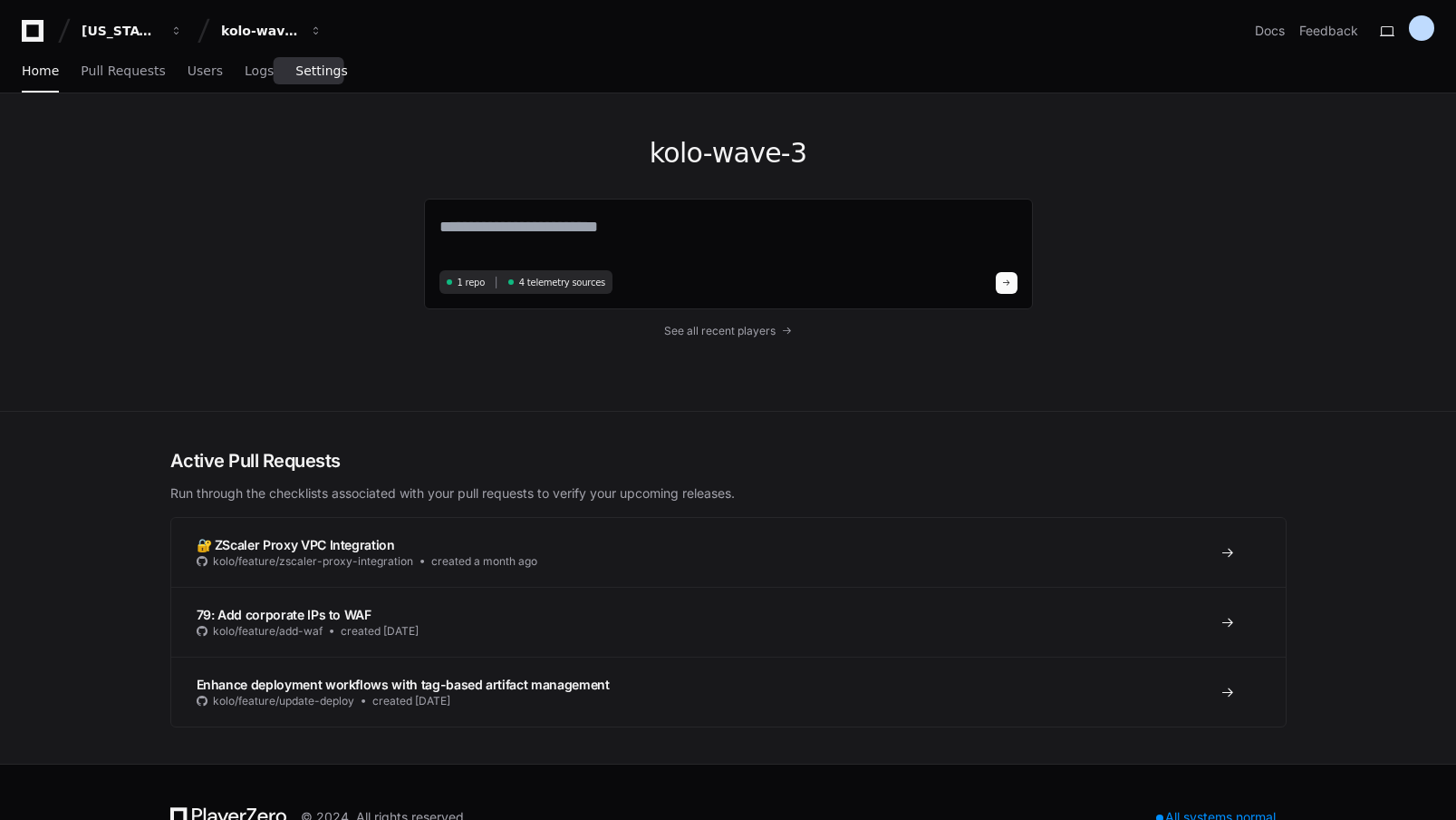
click at [312, 76] on span "Settings" at bounding box center [321, 70] width 52 height 11
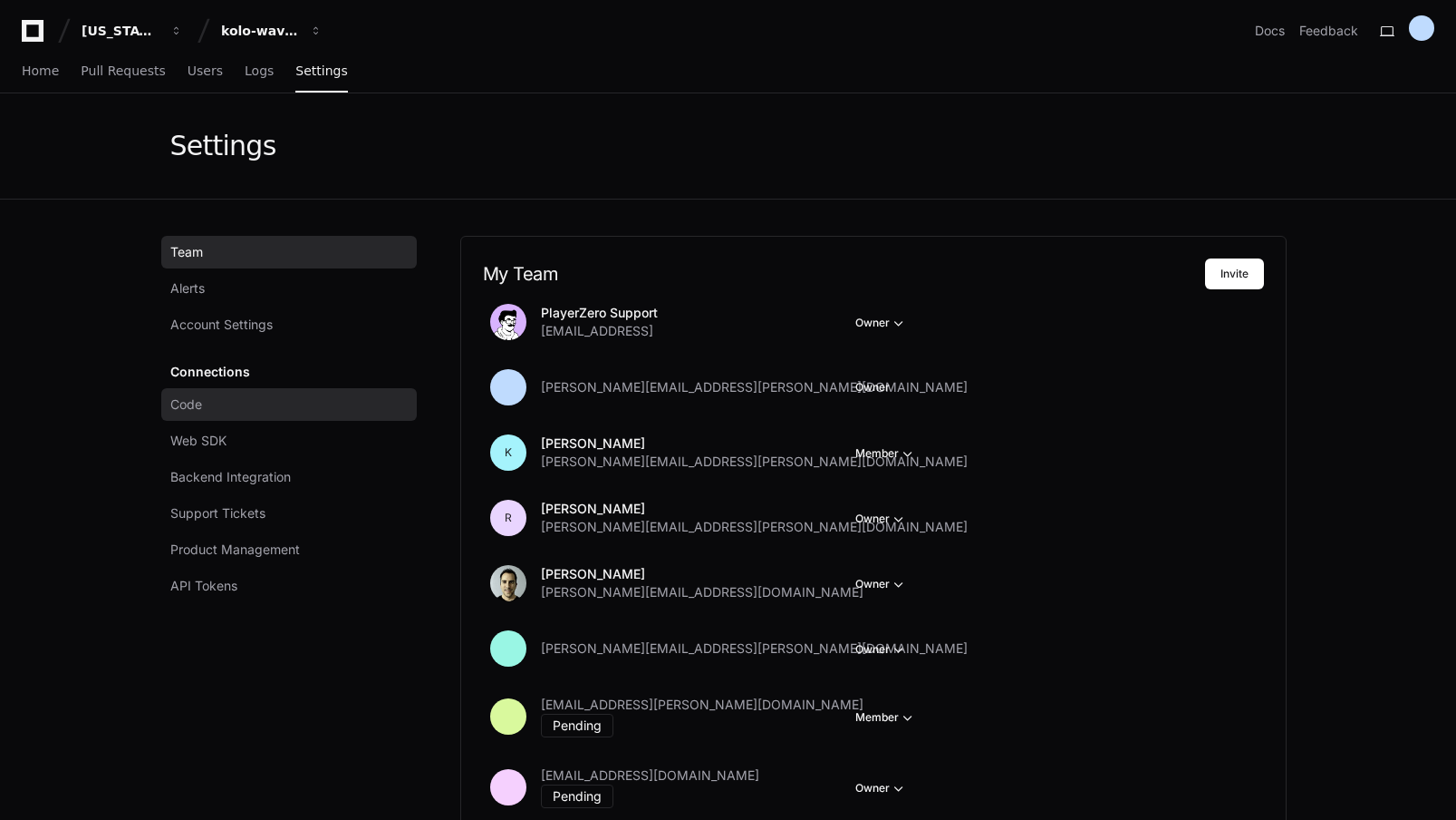
click at [192, 405] on span "Code" at bounding box center [186, 404] width 32 height 18
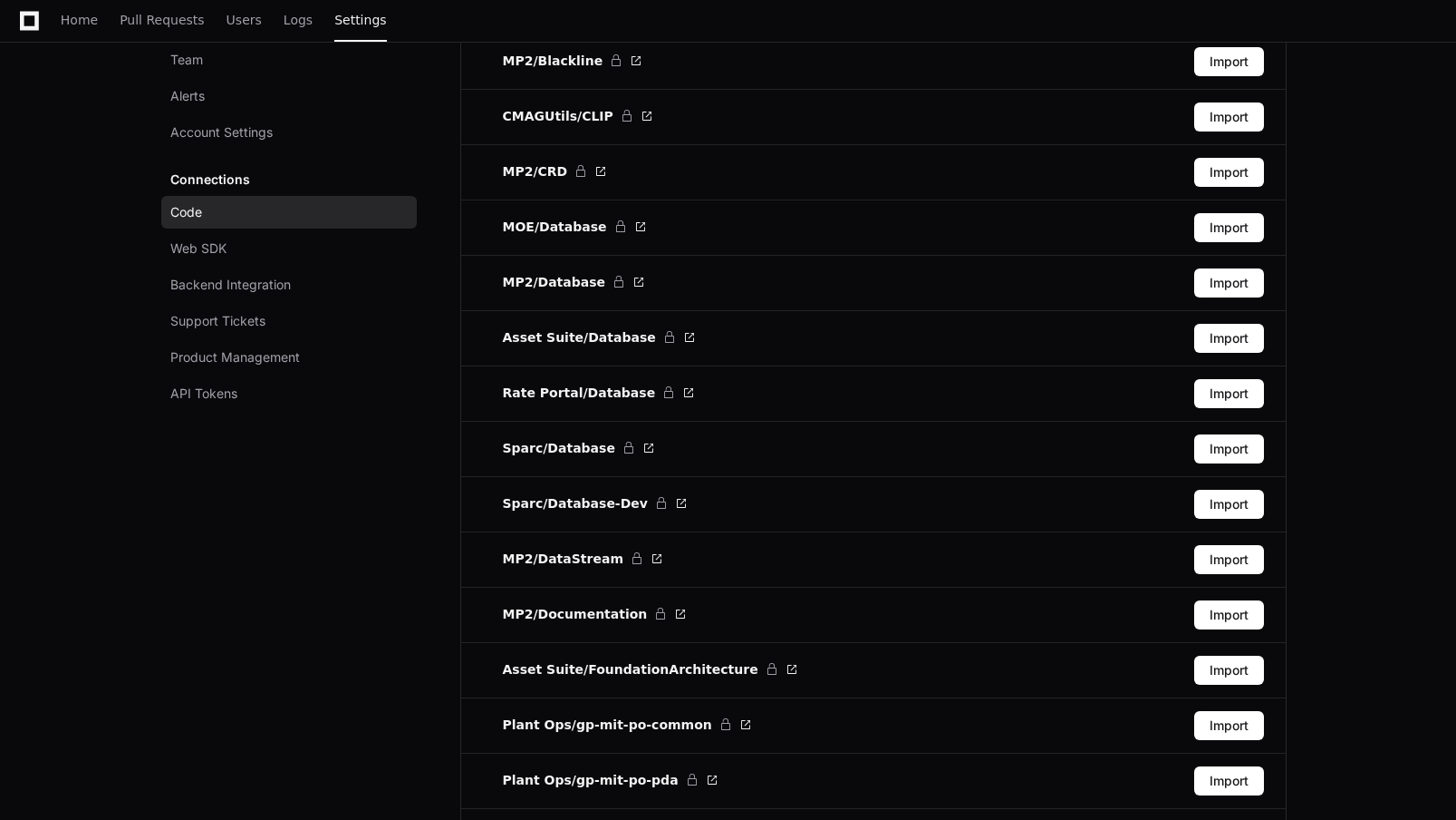
scroll to position [1253, 0]
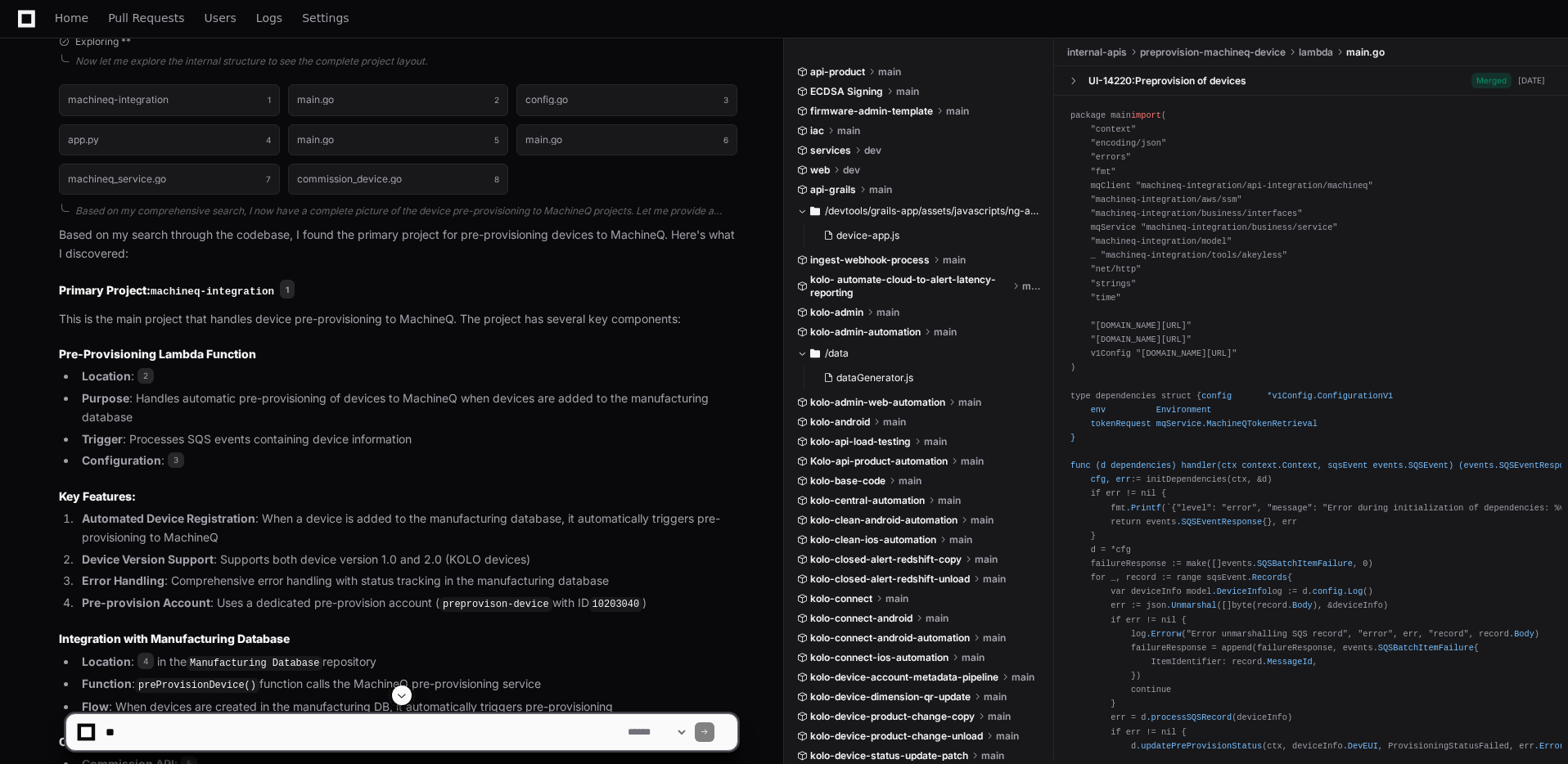
scroll to position [505, 0]
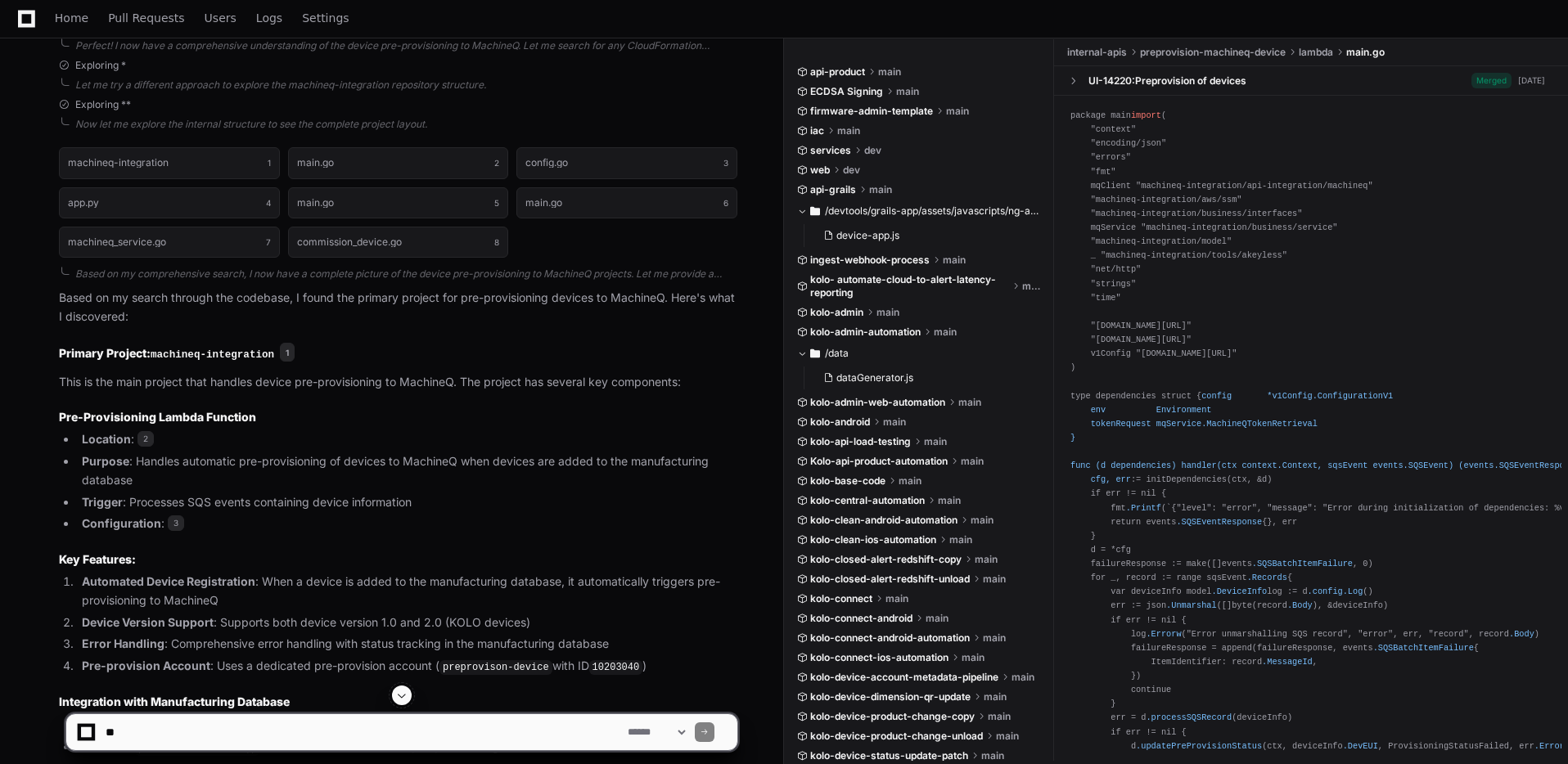
click at [228, 357] on code "machineq-integration" at bounding box center [212, 354] width 124 height 11
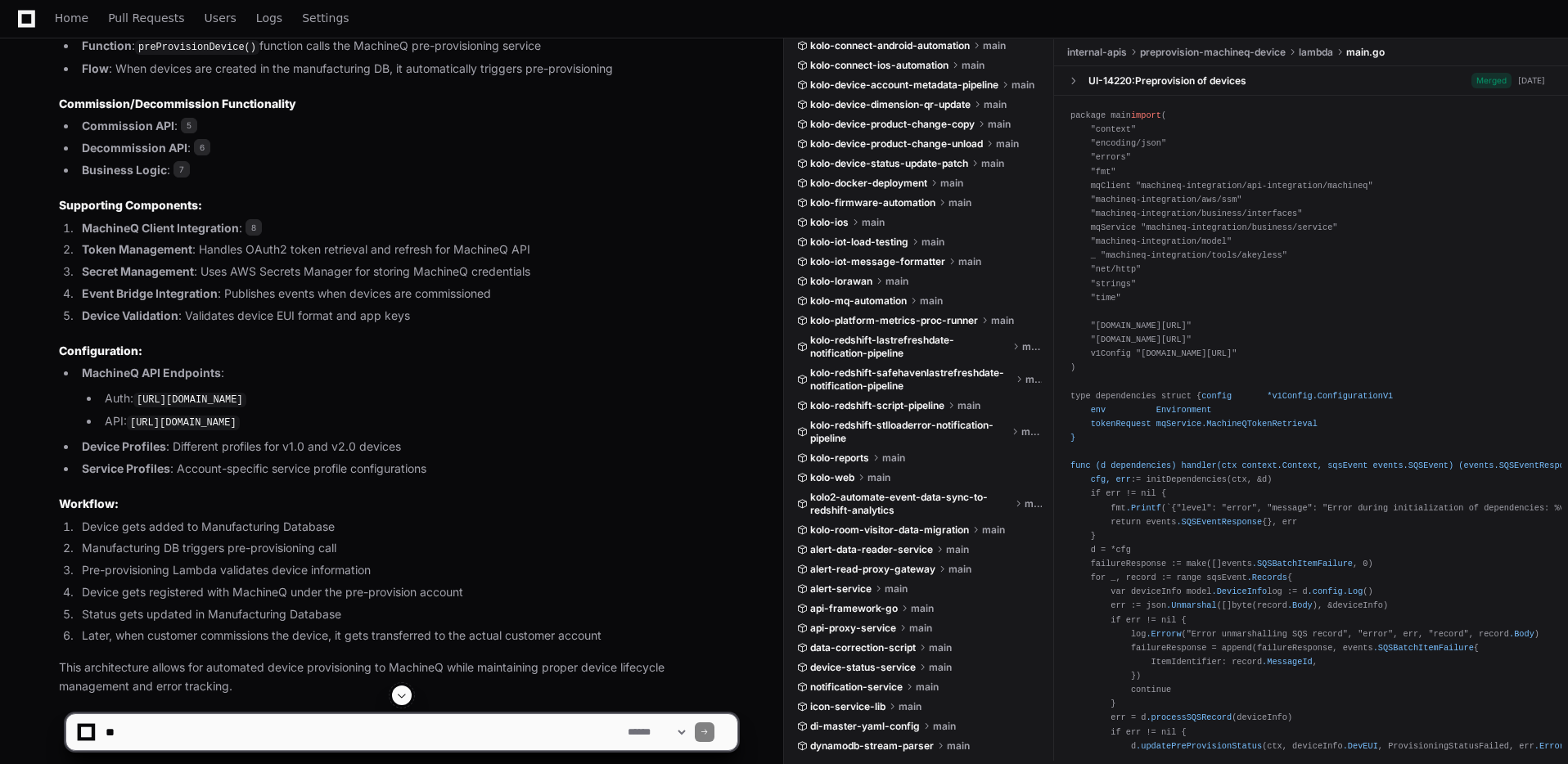
scroll to position [1208, 0]
click at [145, 729] on textarea at bounding box center [363, 731] width 522 height 36
type textarea "**********"
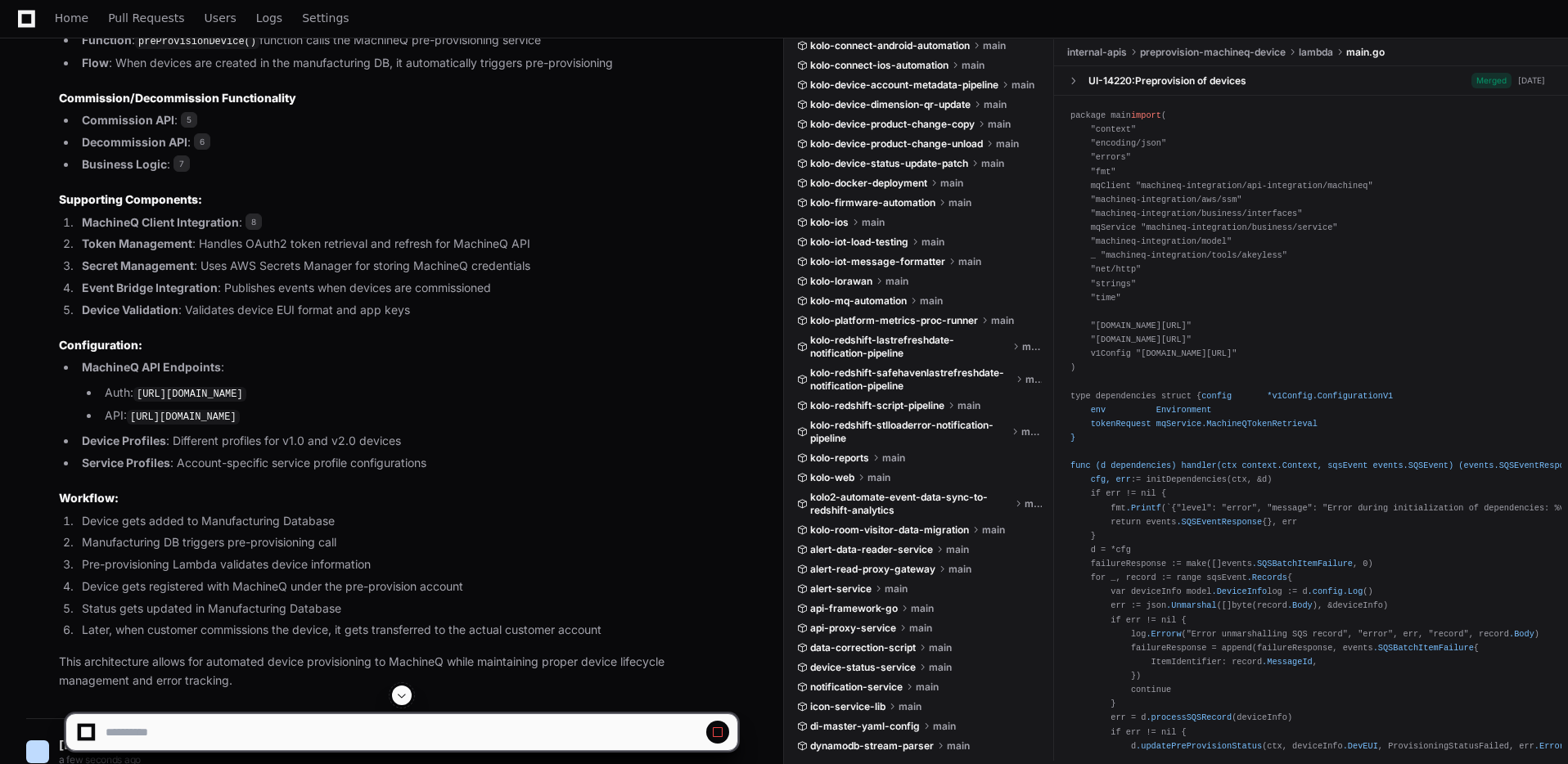
click at [406, 697] on span at bounding box center [401, 694] width 13 height 13
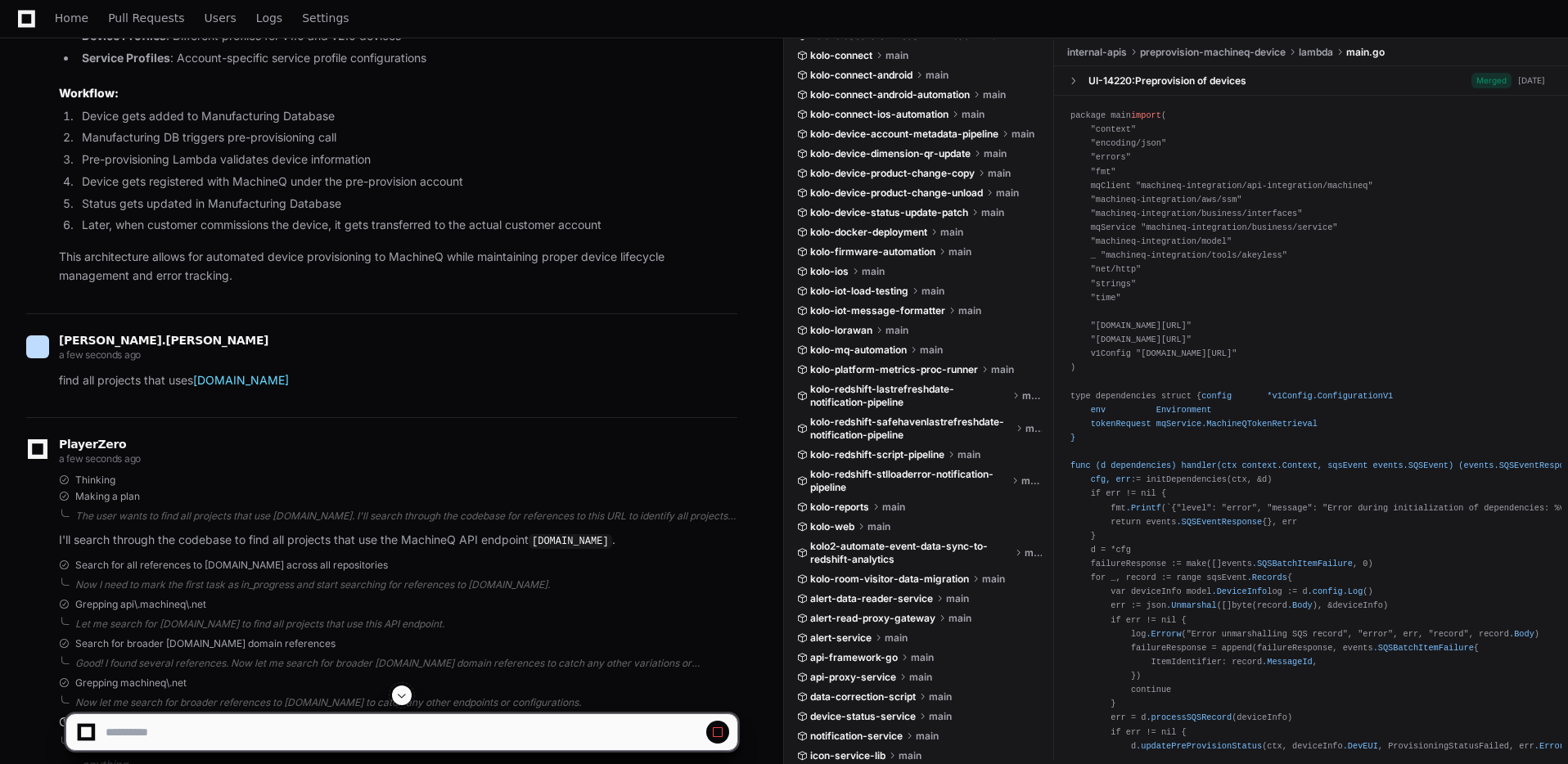
scroll to position [641, 0]
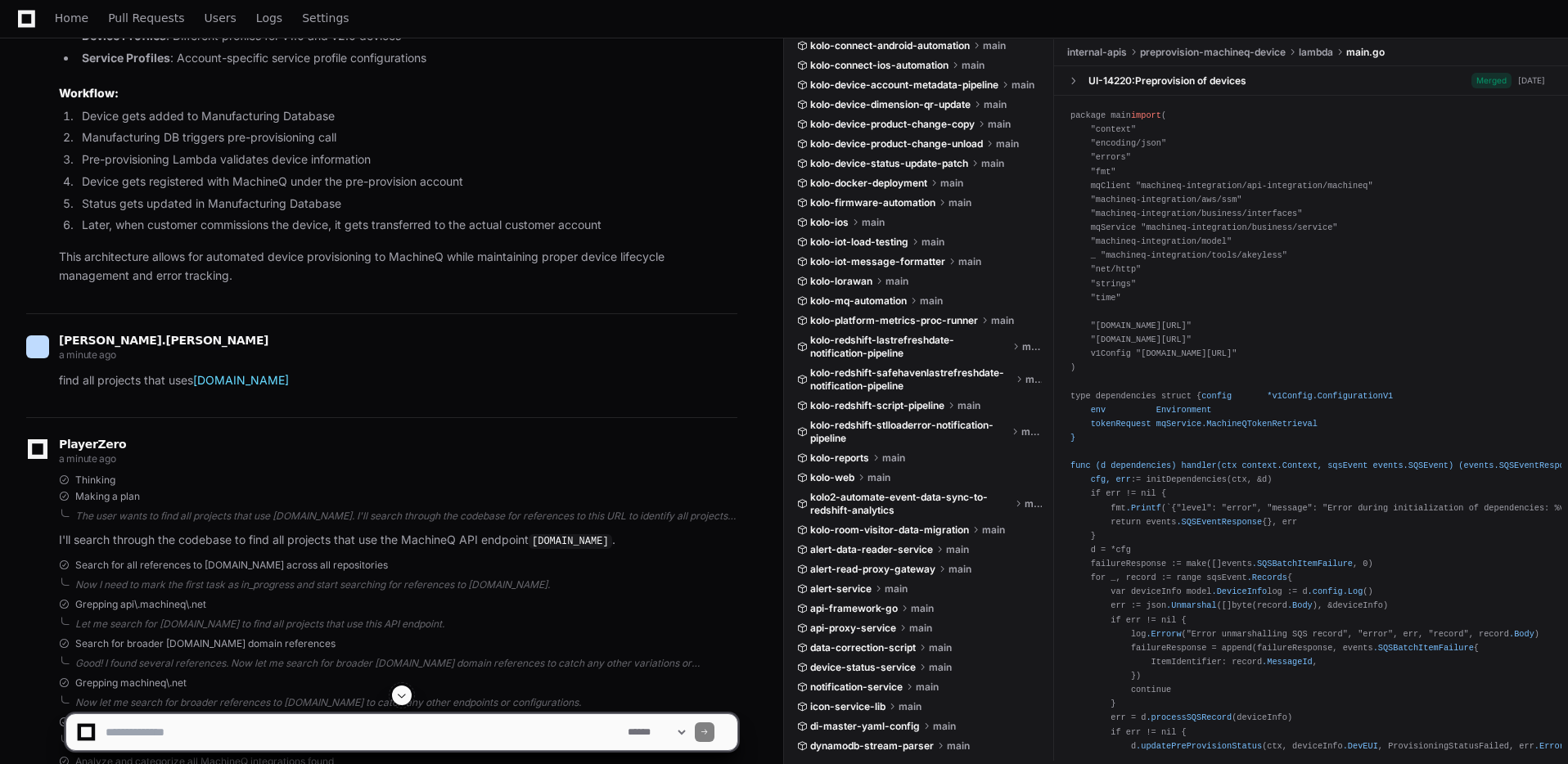
click at [403, 697] on span at bounding box center [401, 694] width 13 height 13
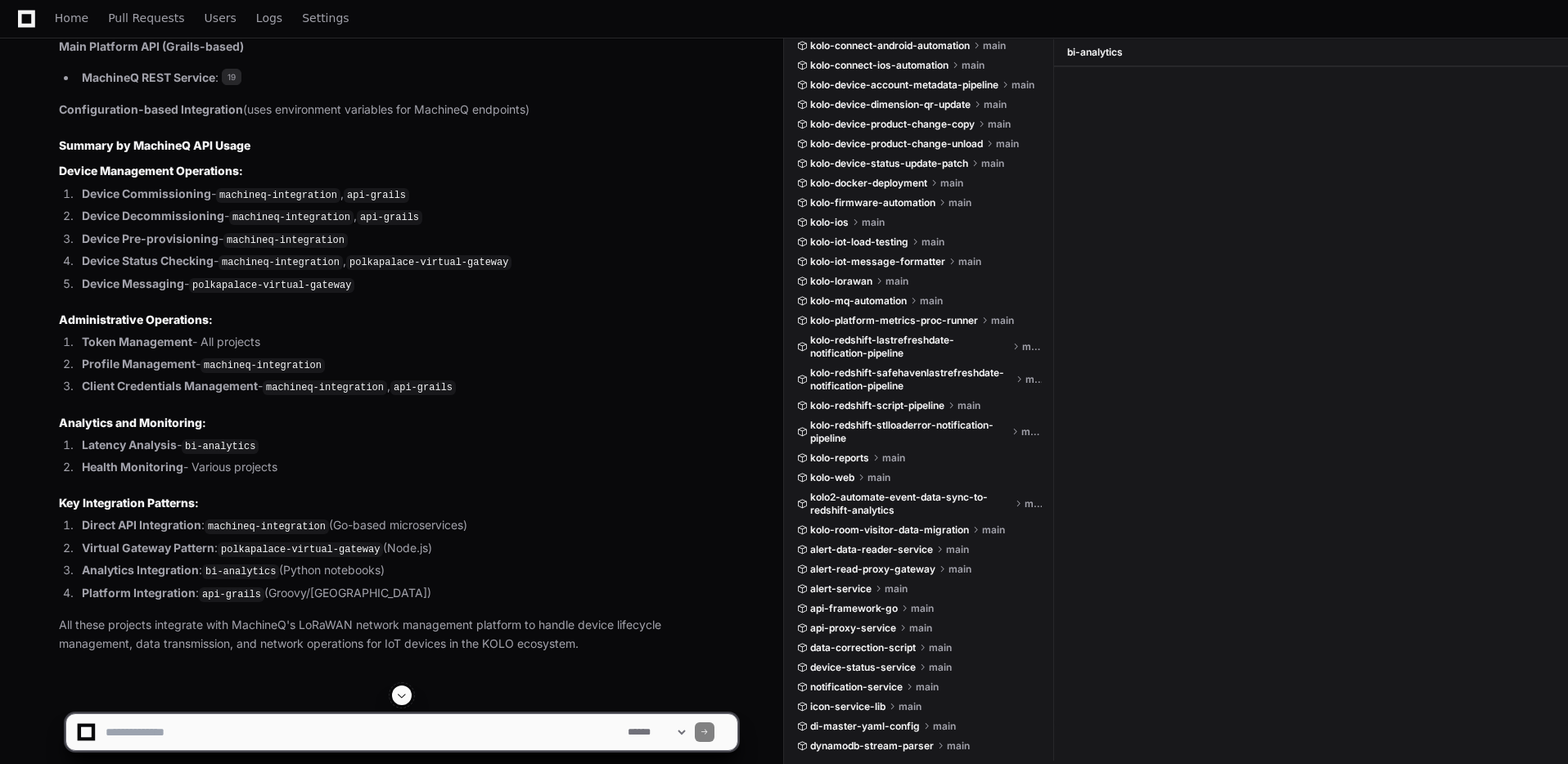
scroll to position [3538, 0]
